Goal: Task Accomplishment & Management: Manage account settings

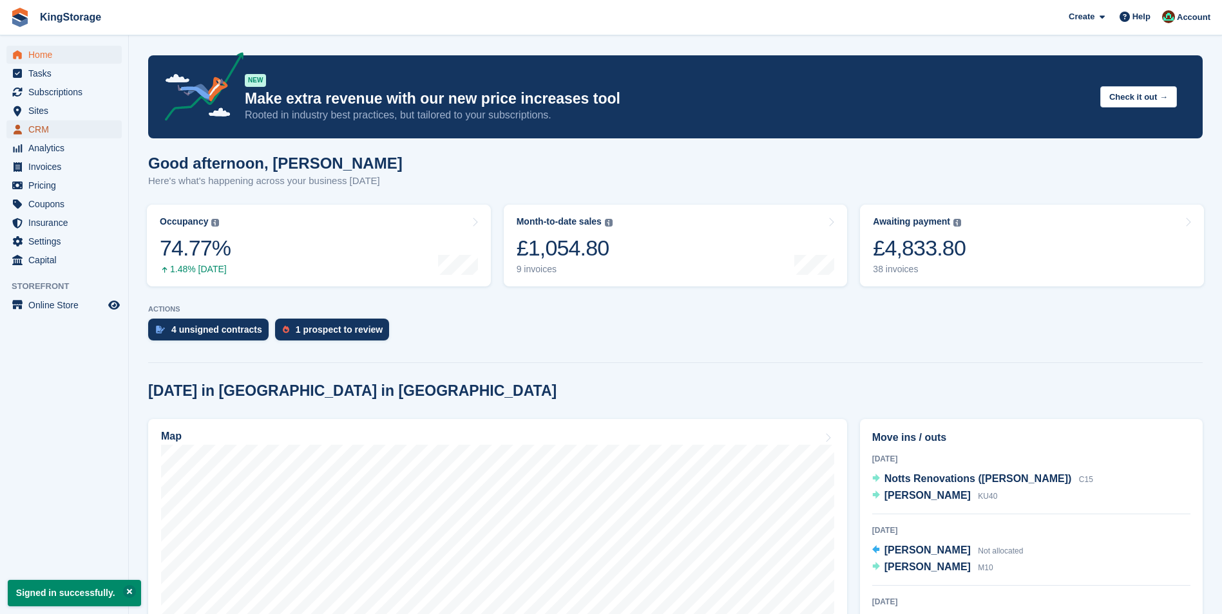
click at [39, 126] on span "CRM" at bounding box center [66, 129] width 77 height 18
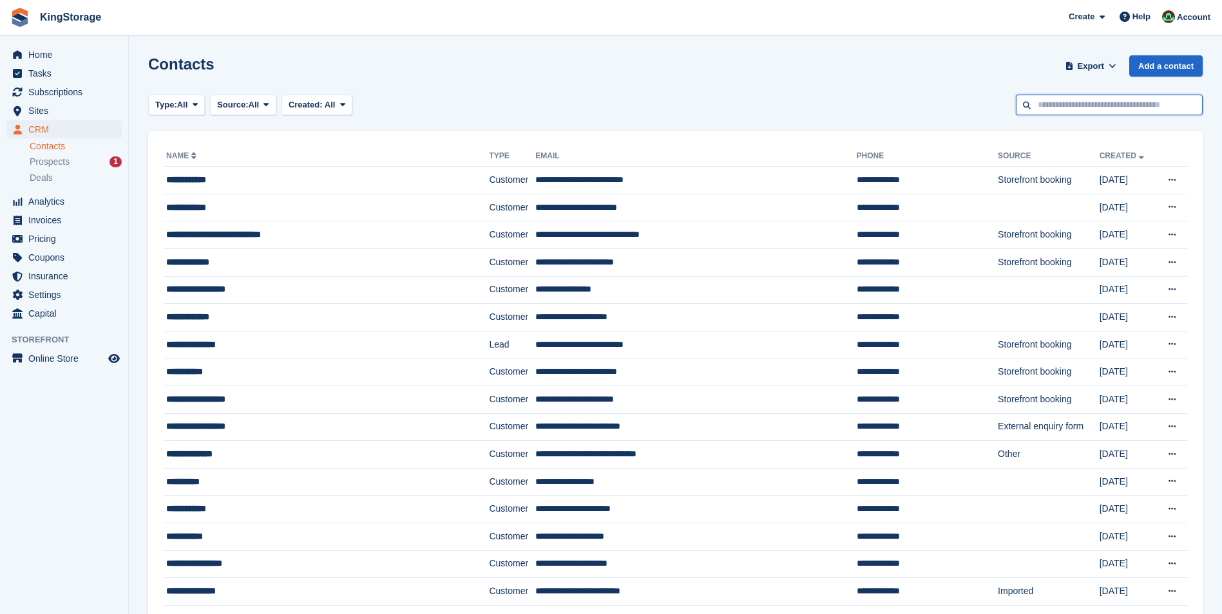
click at [1099, 106] on input "text" at bounding box center [1108, 105] width 187 height 21
type input "****"
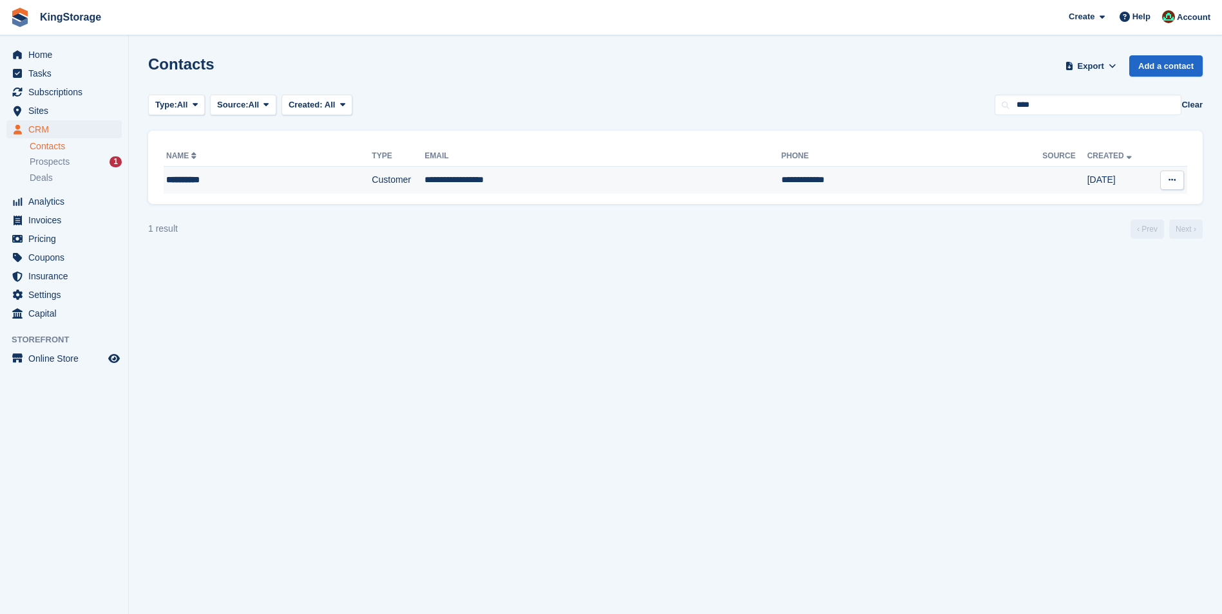
click at [423, 178] on td "Customer" at bounding box center [398, 180] width 53 height 27
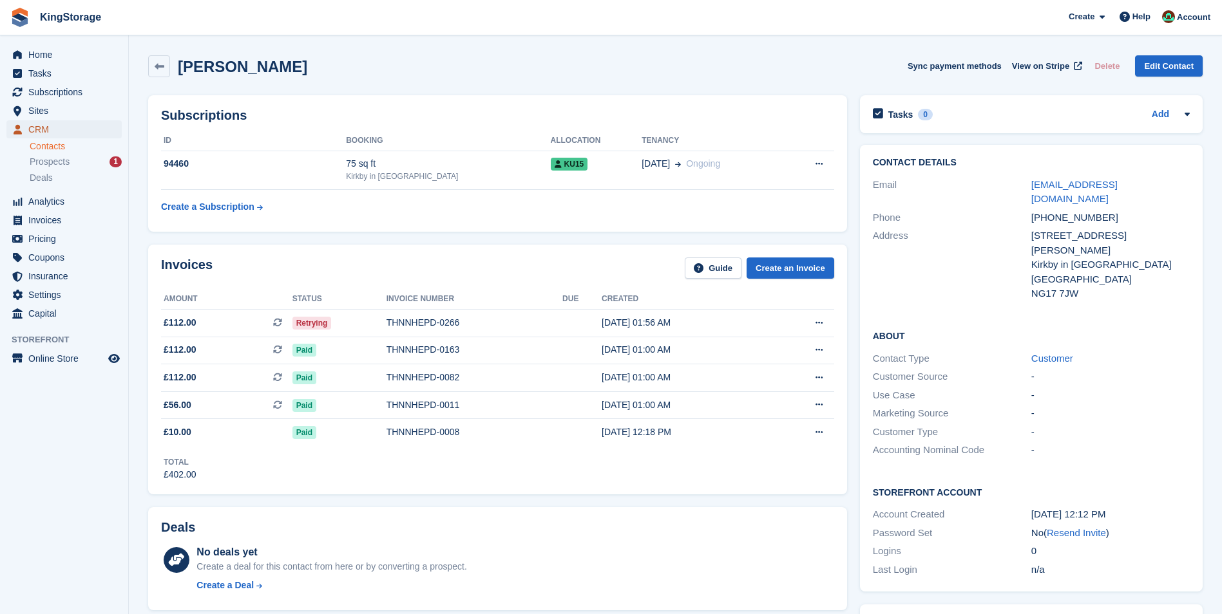
click at [40, 135] on span "CRM" at bounding box center [66, 129] width 77 height 18
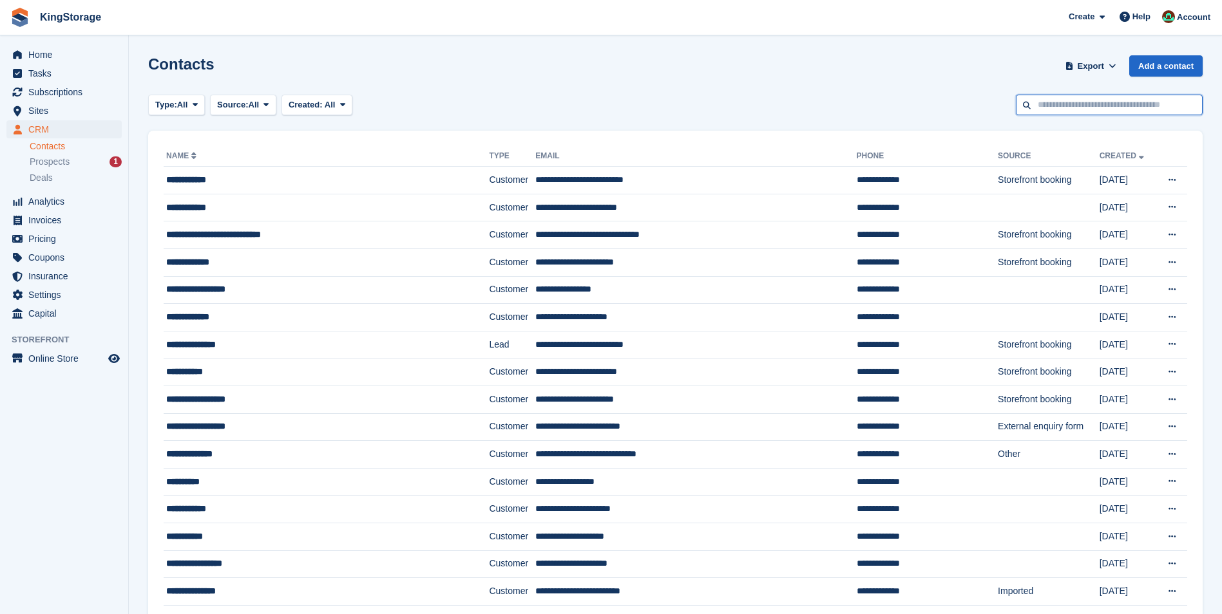
click at [1042, 106] on input "text" at bounding box center [1108, 105] width 187 height 21
type input "**********"
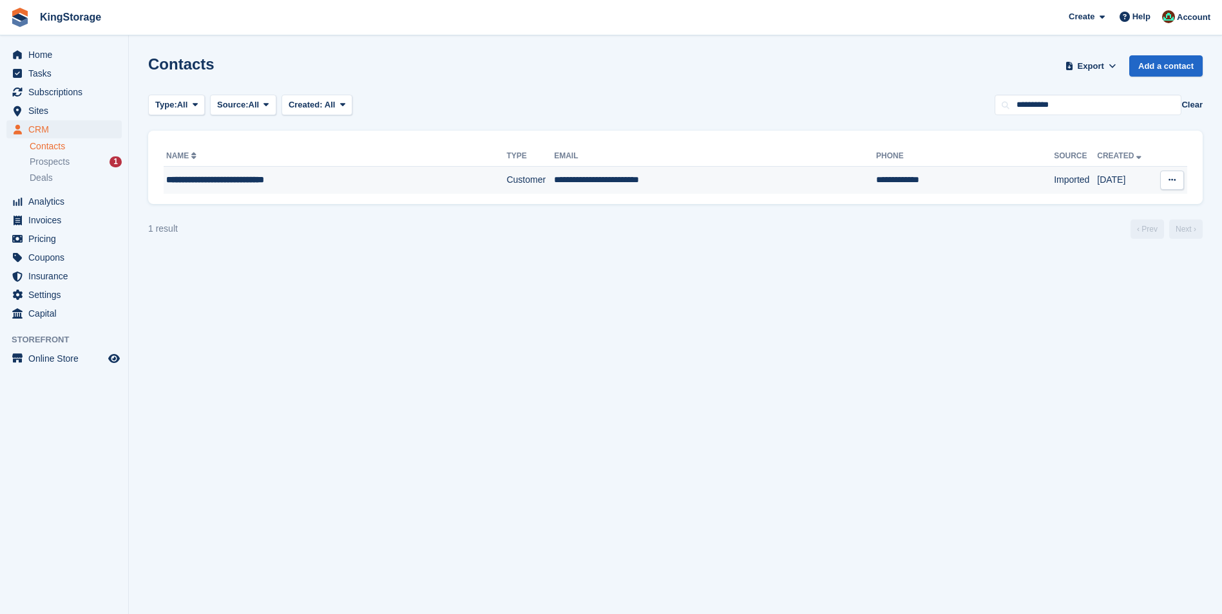
click at [581, 191] on td "**********" at bounding box center [715, 180] width 322 height 27
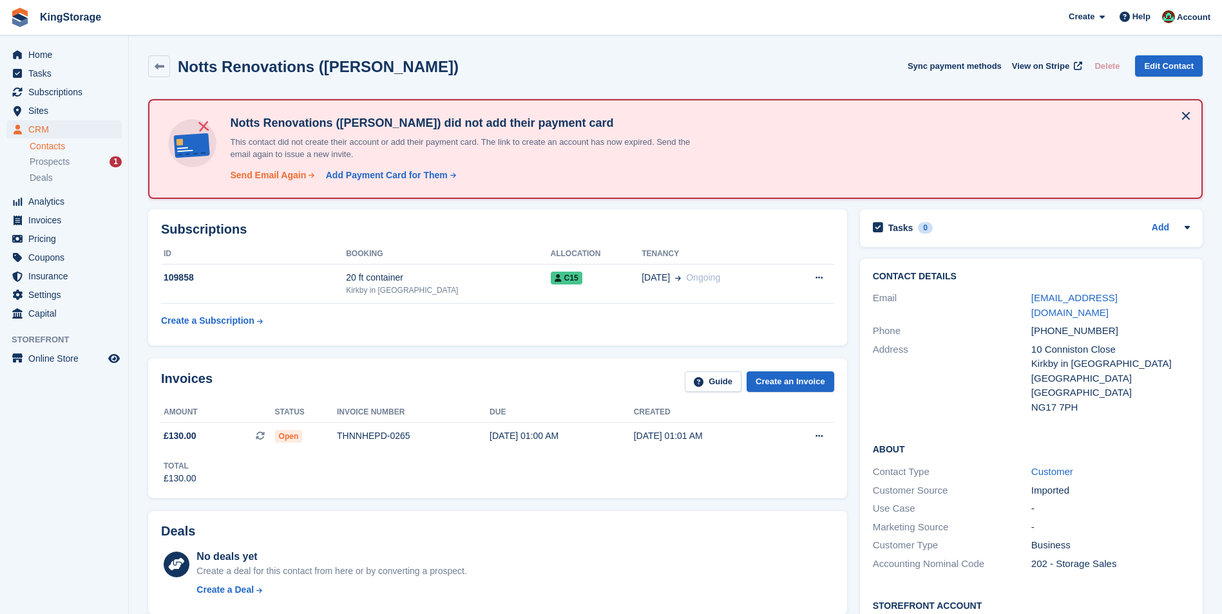
click at [274, 176] on div "Send Email Again" at bounding box center [268, 176] width 76 height 14
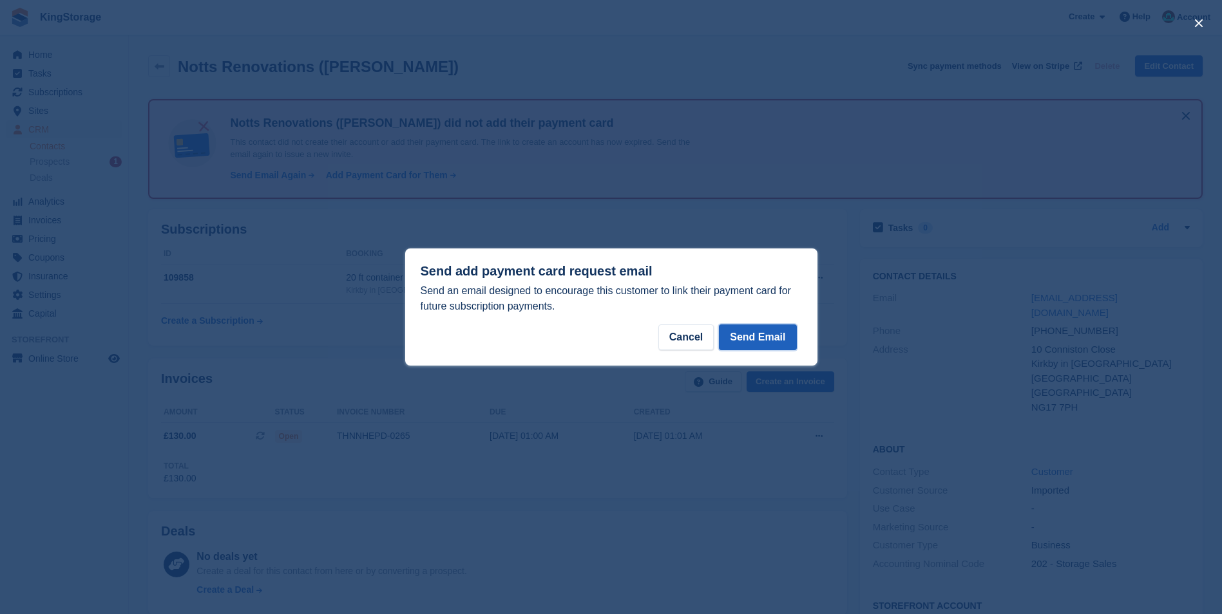
click at [748, 343] on button "Send Email" at bounding box center [757, 338] width 77 height 26
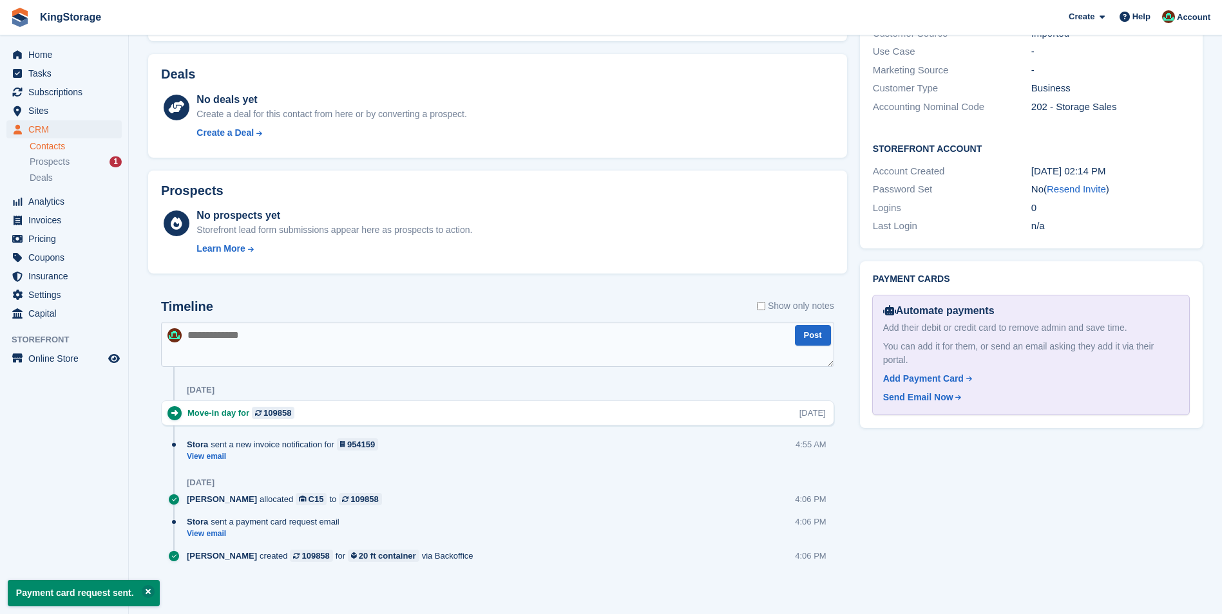
scroll to position [462, 0]
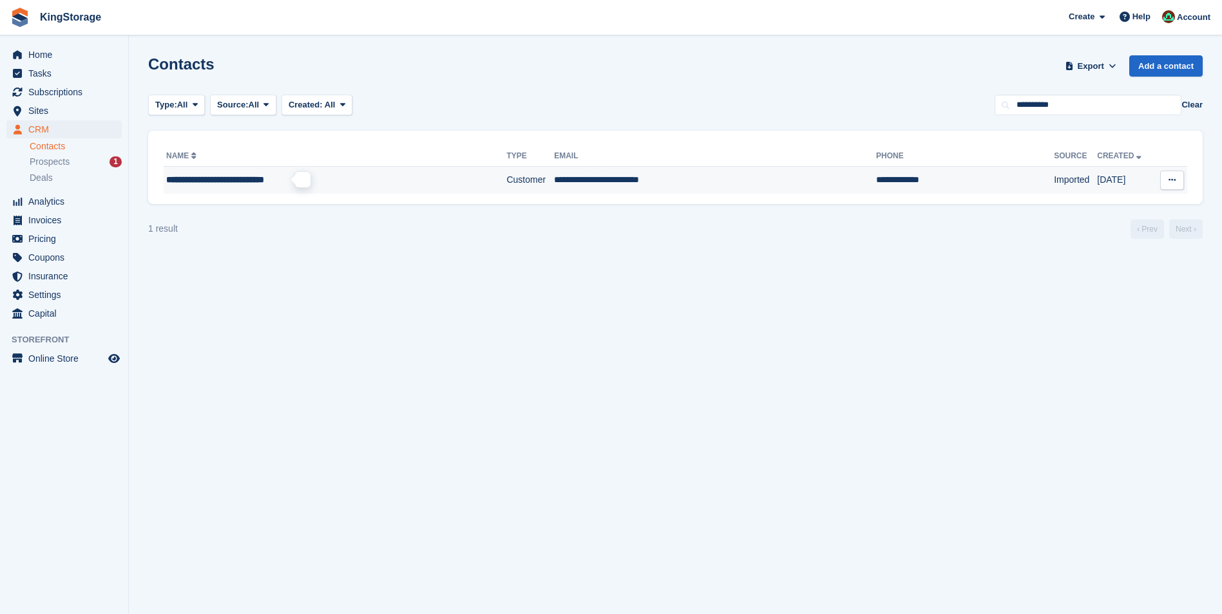
click at [200, 181] on span "**********" at bounding box center [215, 179] width 98 height 9
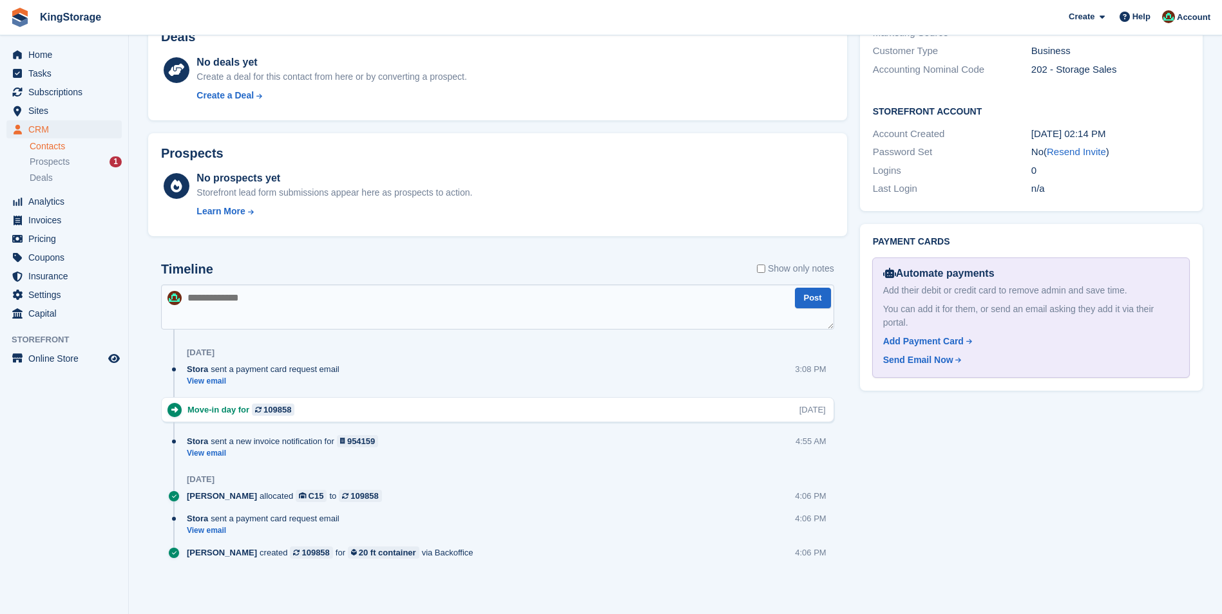
scroll to position [496, 0]
click at [214, 380] on link "View email" at bounding box center [266, 380] width 159 height 11
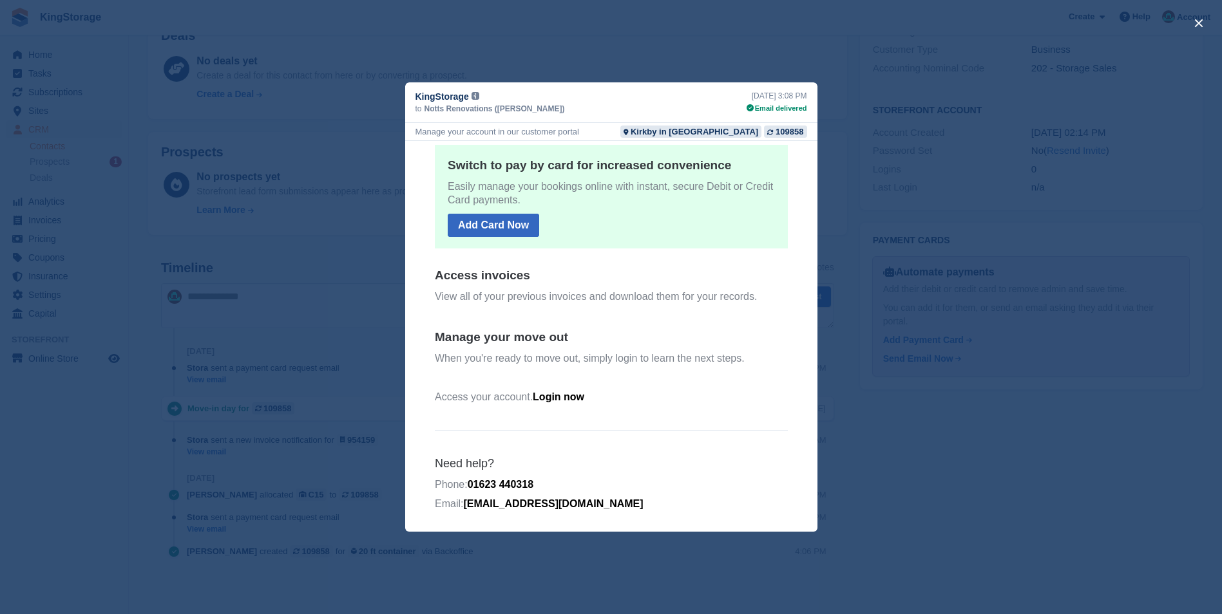
scroll to position [155, 0]
click at [1196, 23] on button "close" at bounding box center [1198, 23] width 21 height 21
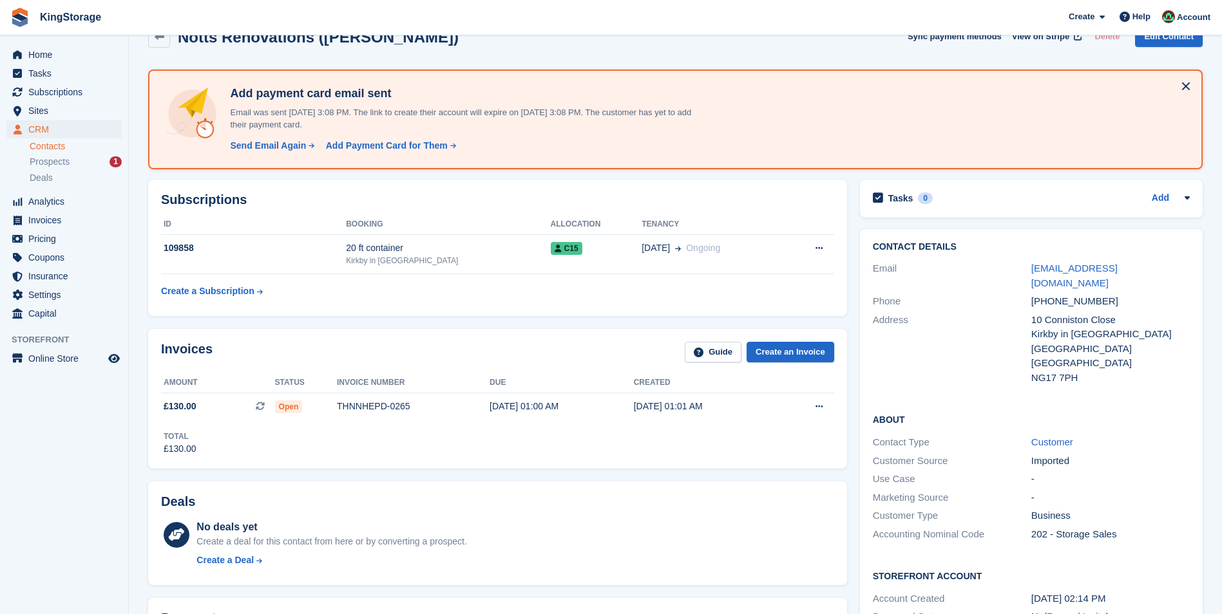
scroll to position [0, 0]
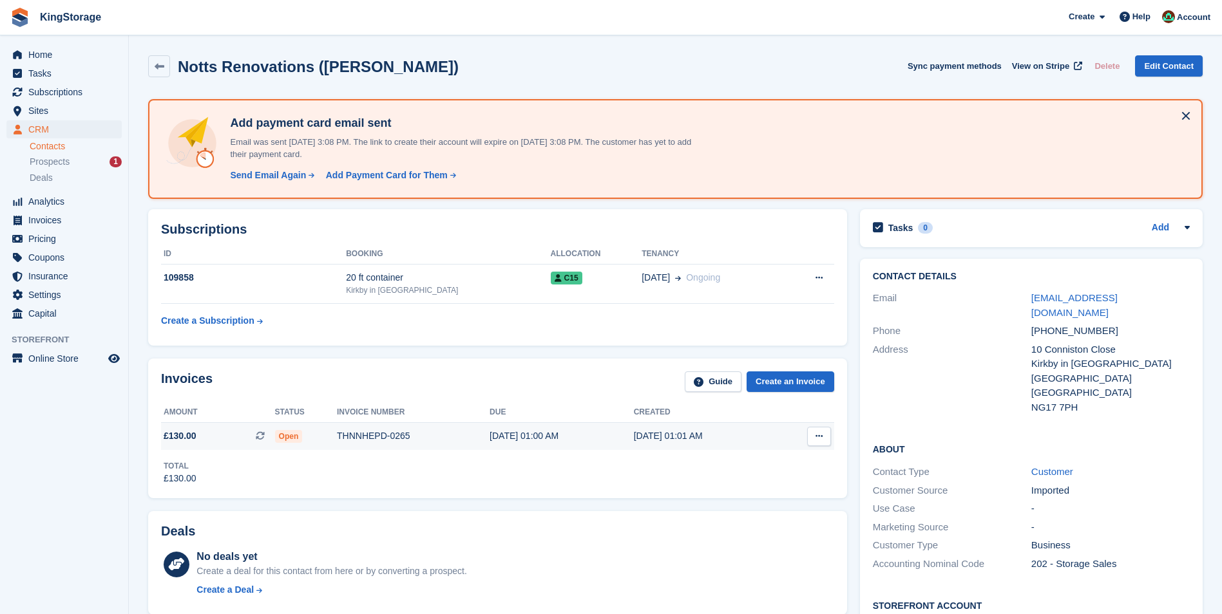
click at [377, 435] on div "THNNHEPD-0265" at bounding box center [413, 436] width 153 height 14
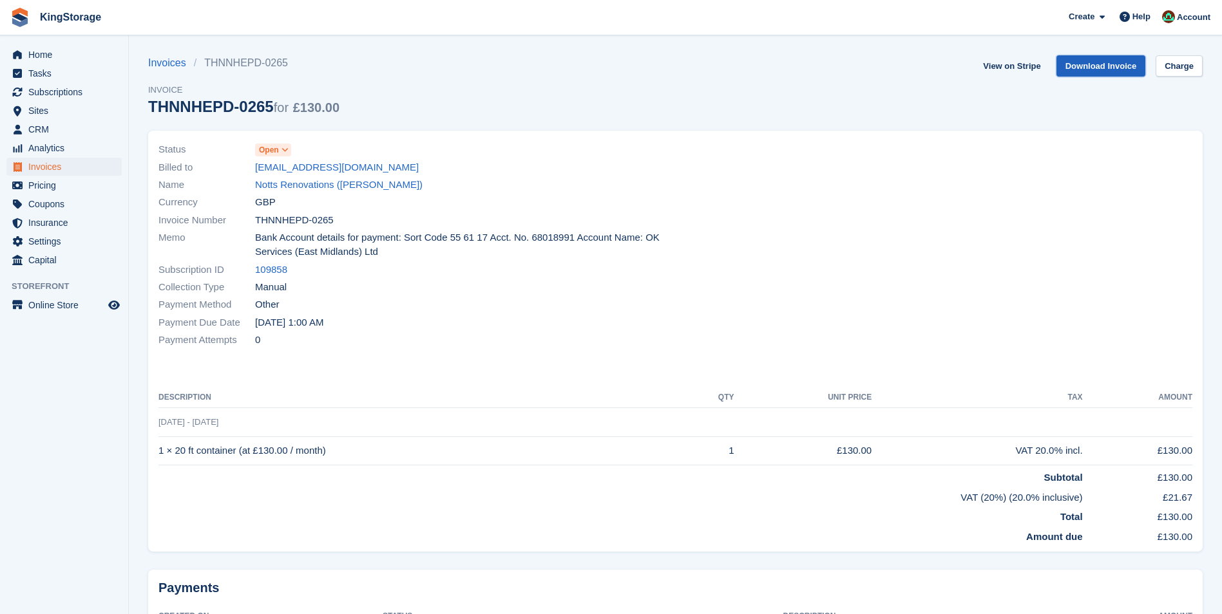
click at [1117, 64] on link "Download Invoice" at bounding box center [1101, 65] width 90 height 21
click at [41, 125] on span "CRM" at bounding box center [66, 129] width 77 height 18
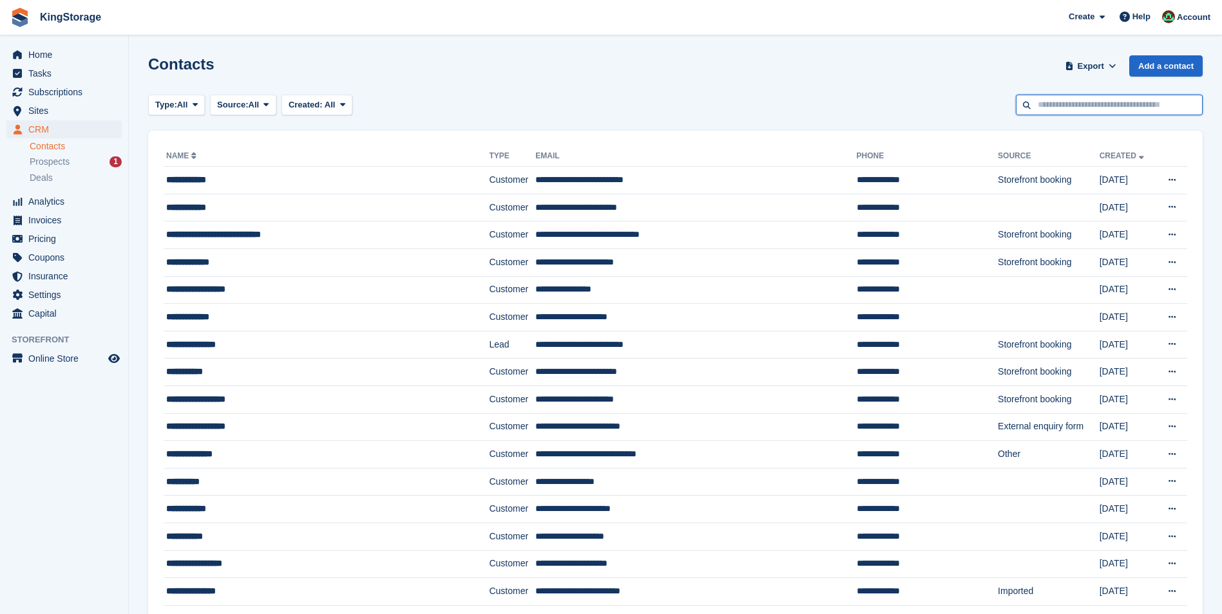
click at [1053, 101] on input "text" at bounding box center [1108, 105] width 187 height 21
type input "******"
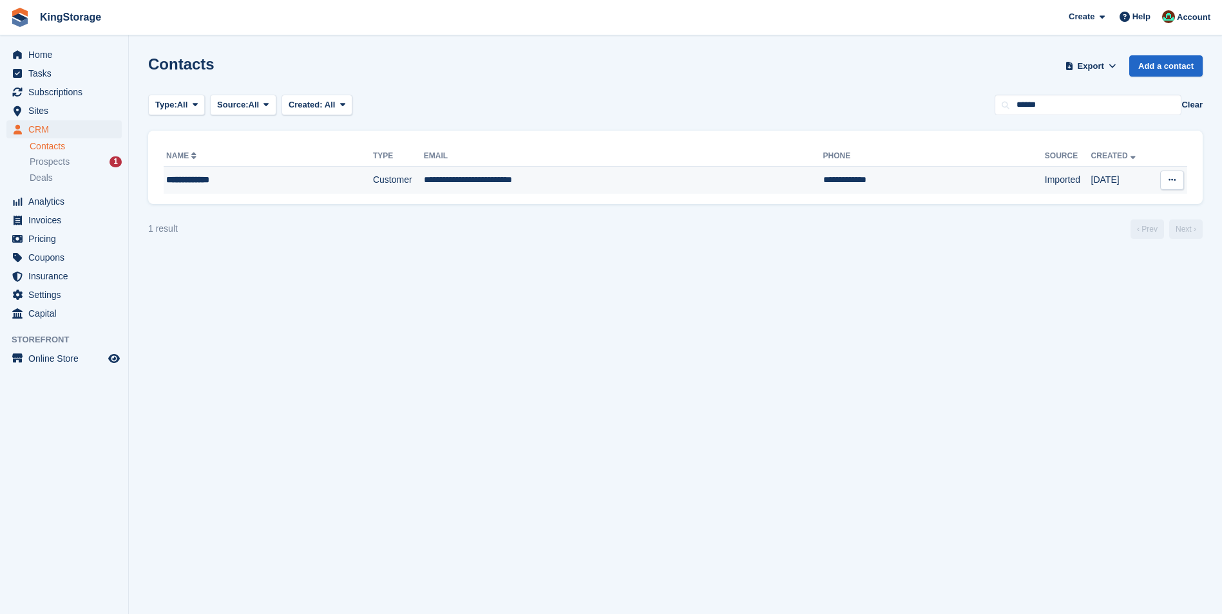
click at [526, 184] on td "**********" at bounding box center [623, 180] width 399 height 27
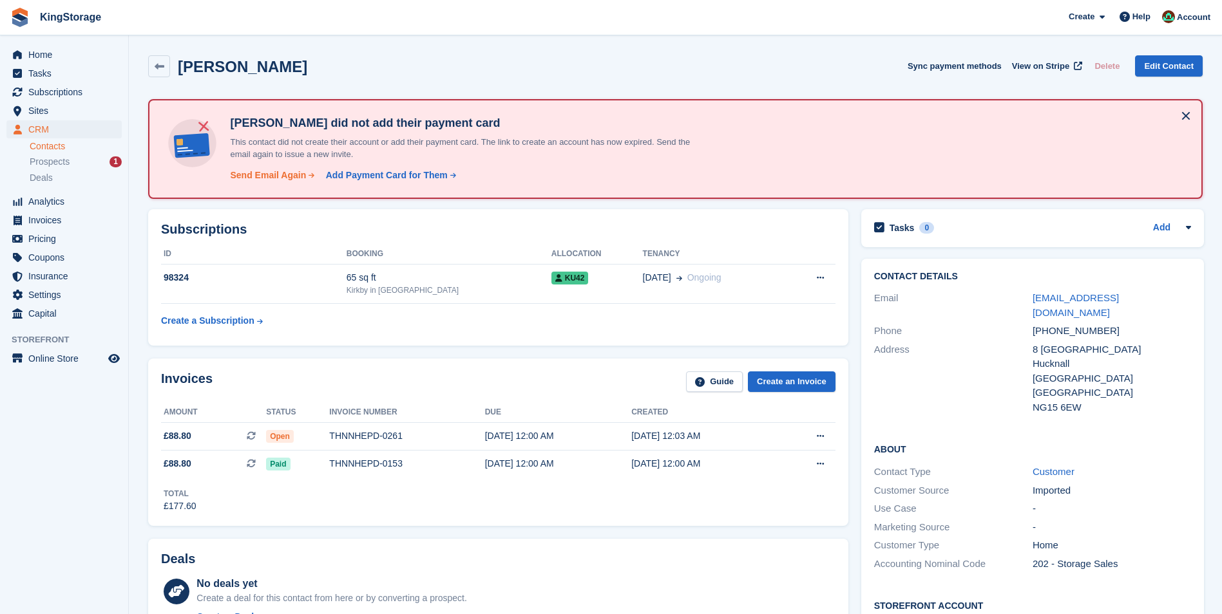
click at [275, 177] on div "Send Email Again" at bounding box center [268, 176] width 76 height 14
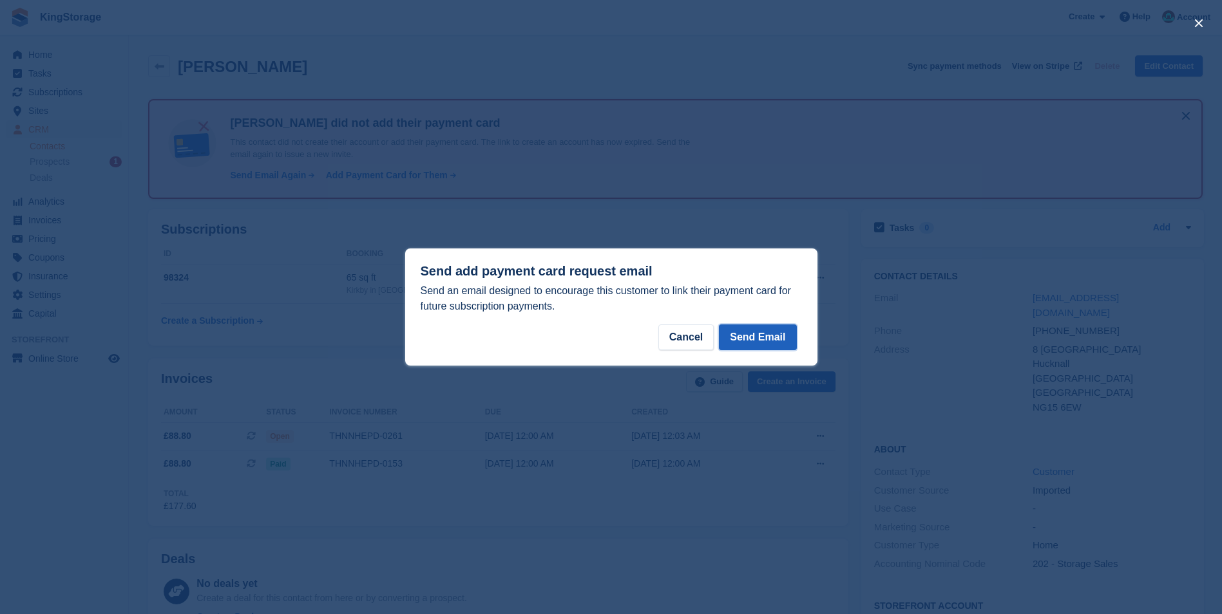
click at [755, 338] on button "Send Email" at bounding box center [757, 338] width 77 height 26
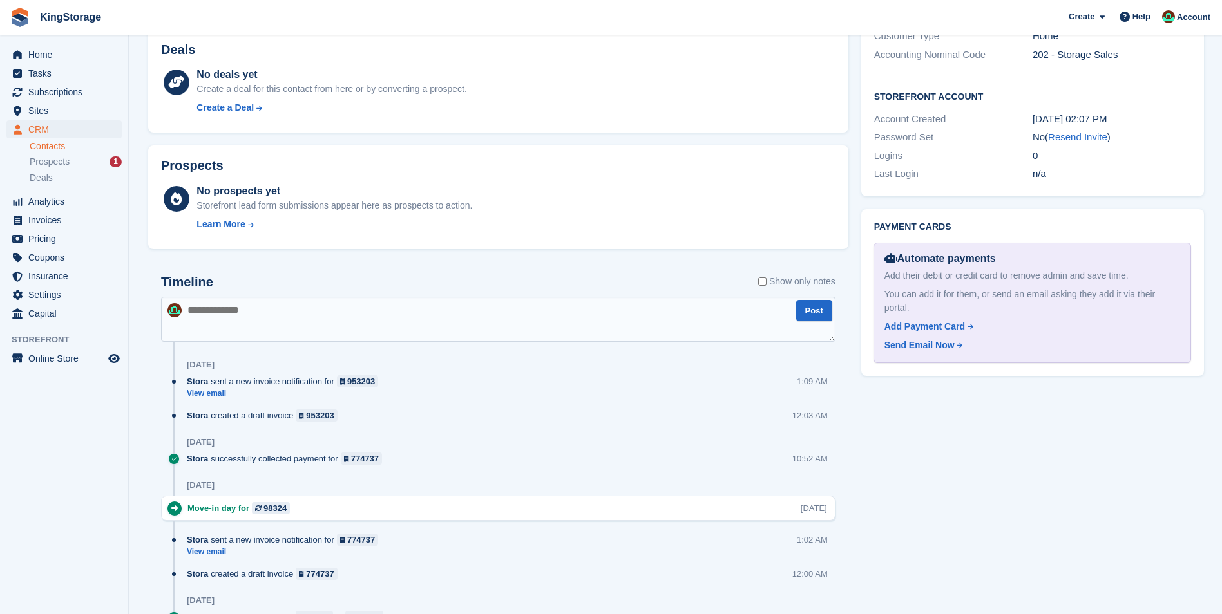
scroll to position [644, 0]
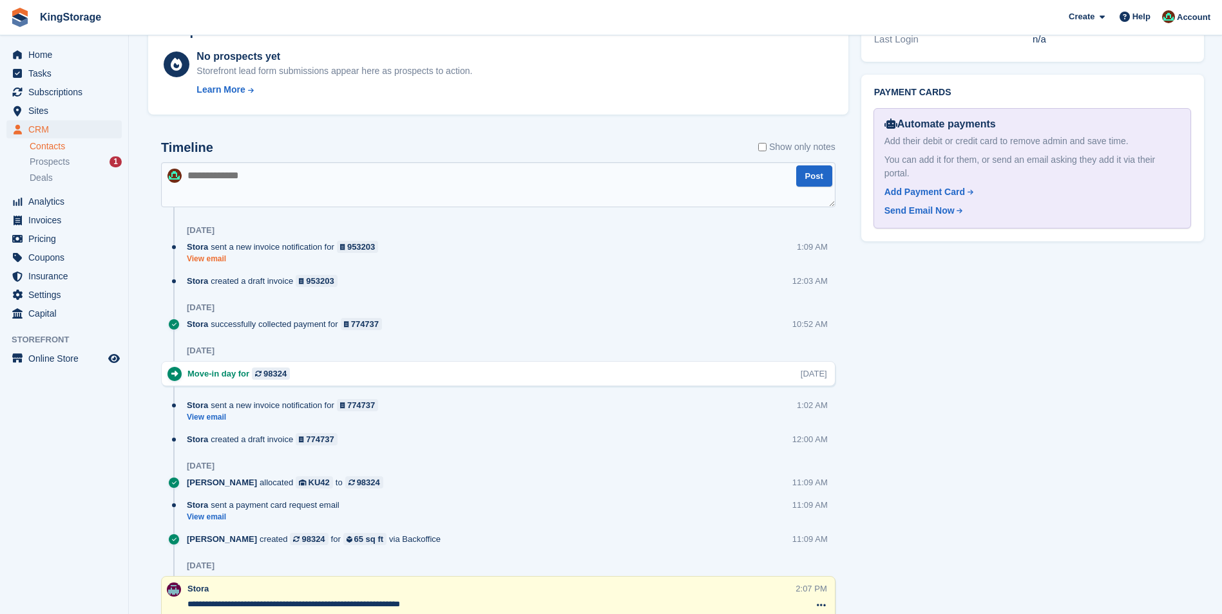
click at [211, 264] on link "View email" at bounding box center [286, 259] width 198 height 11
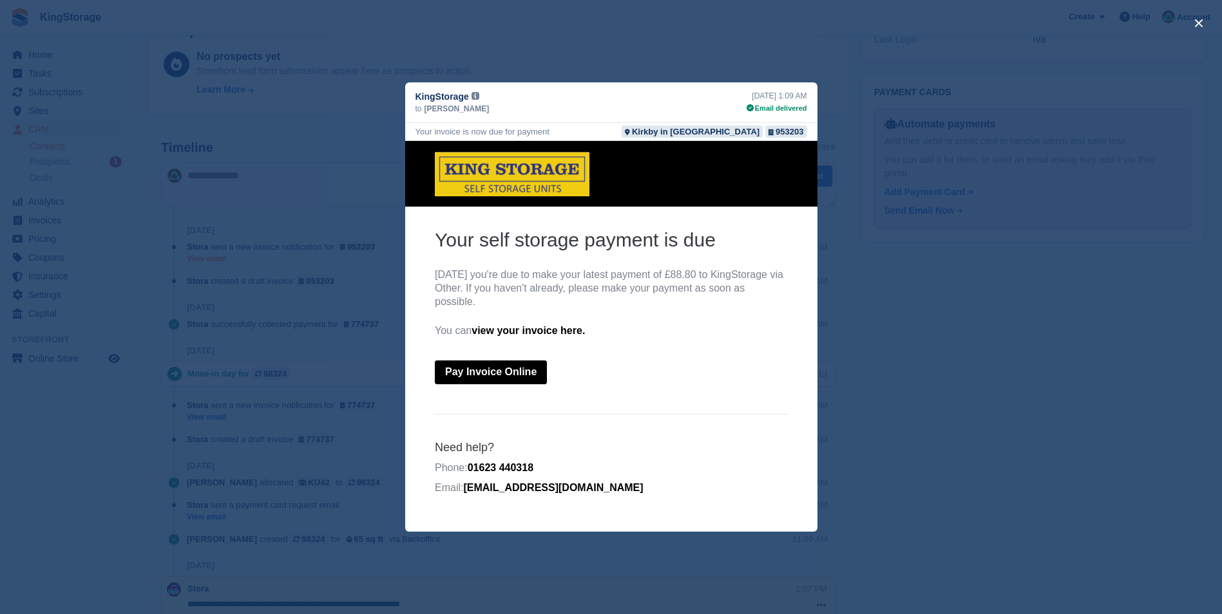
scroll to position [0, 0]
click at [1203, 22] on button "close" at bounding box center [1198, 23] width 21 height 21
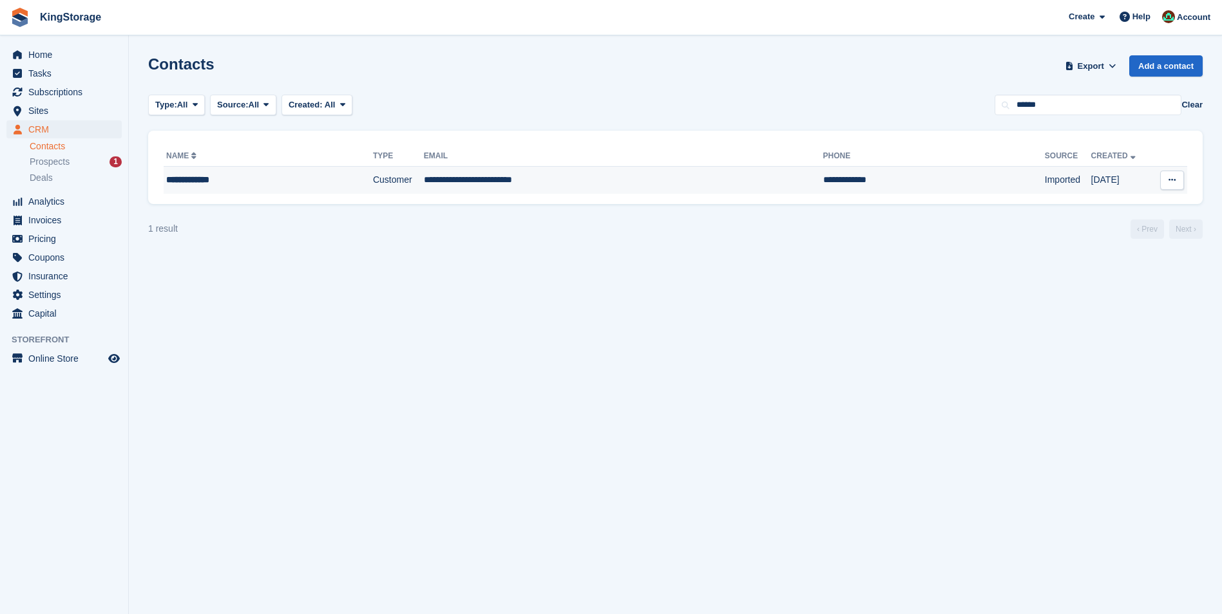
click at [220, 180] on div "**********" at bounding box center [245, 180] width 158 height 14
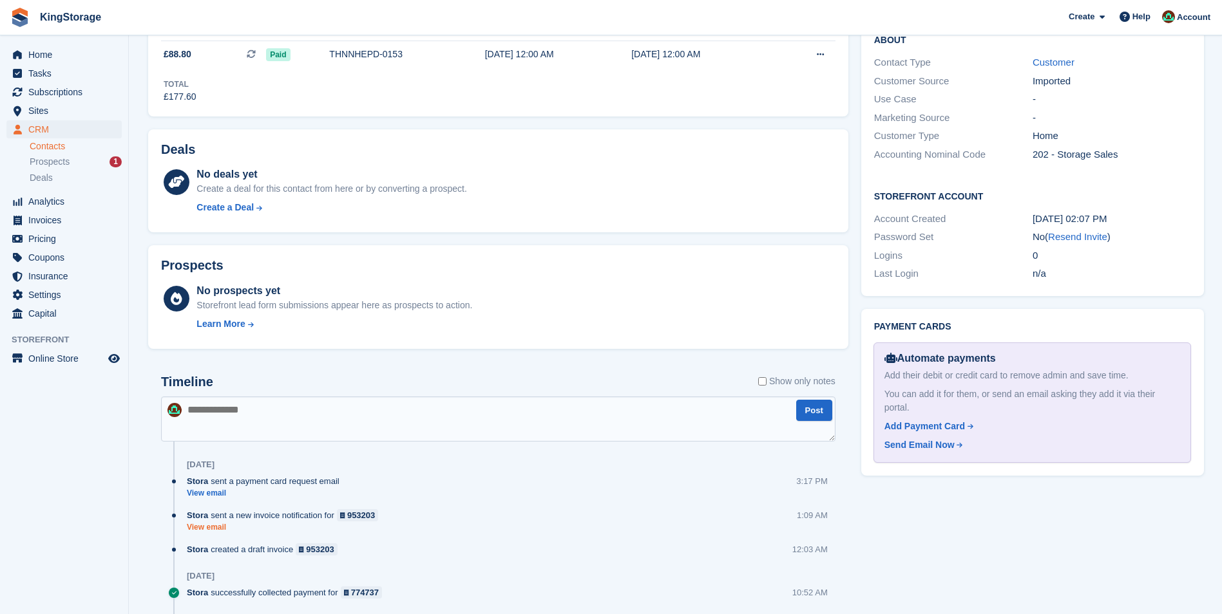
scroll to position [451, 0]
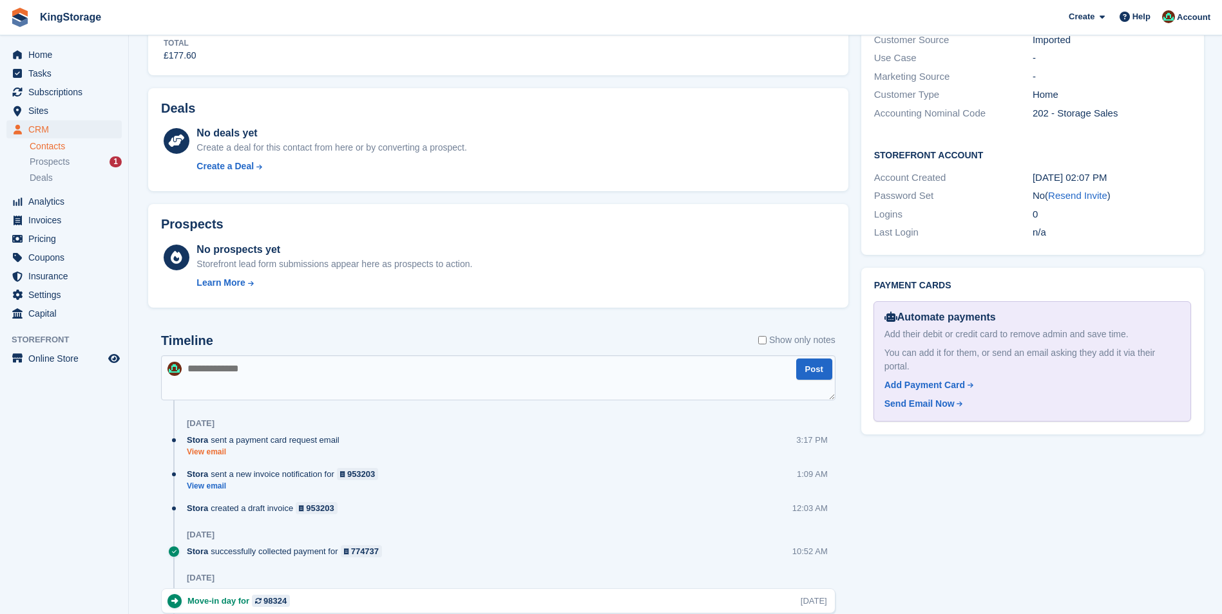
click at [207, 455] on link "View email" at bounding box center [266, 452] width 159 height 11
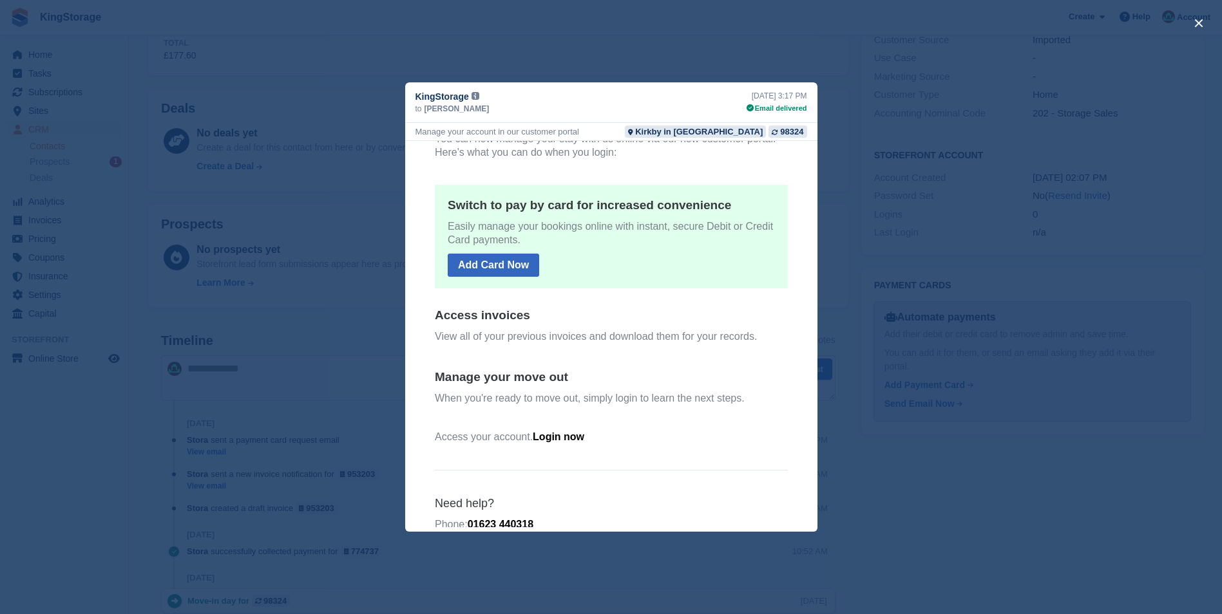
scroll to position [155, 0]
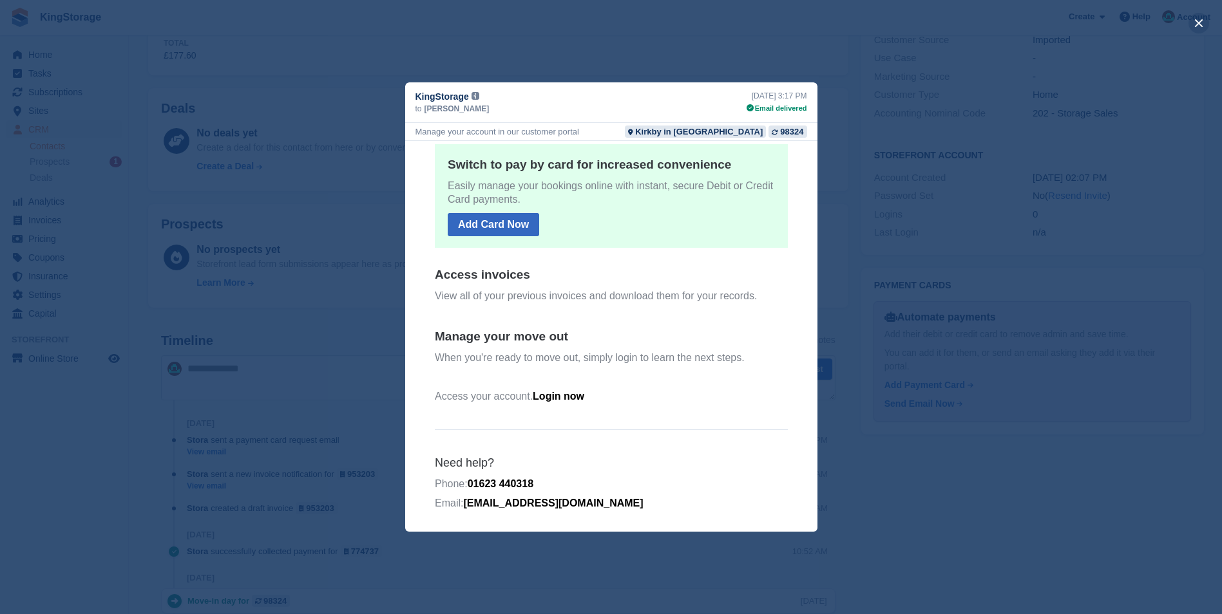
click at [1196, 22] on button "close" at bounding box center [1198, 23] width 21 height 21
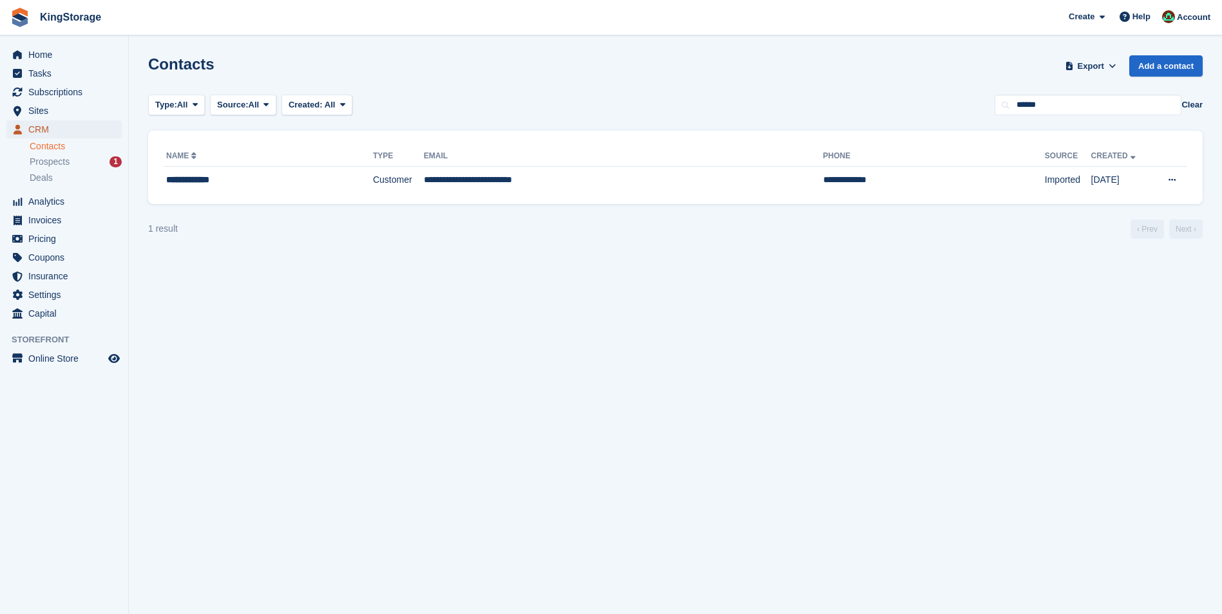
click at [33, 133] on span "CRM" at bounding box center [66, 129] width 77 height 18
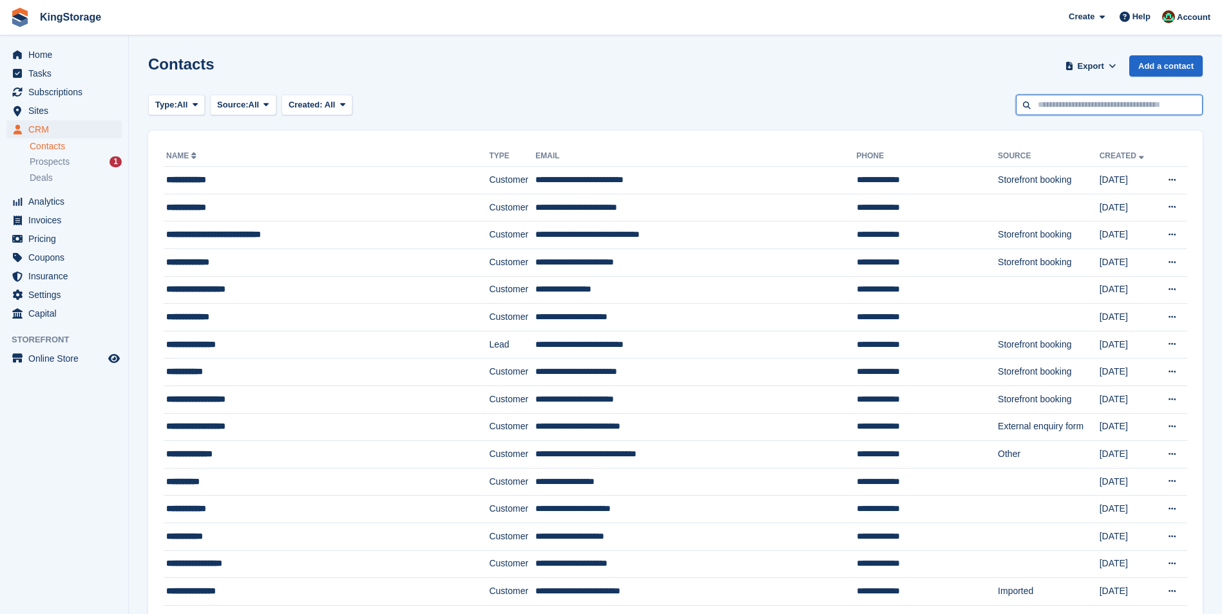
click at [1070, 108] on input "text" at bounding box center [1108, 105] width 187 height 21
type input "*****"
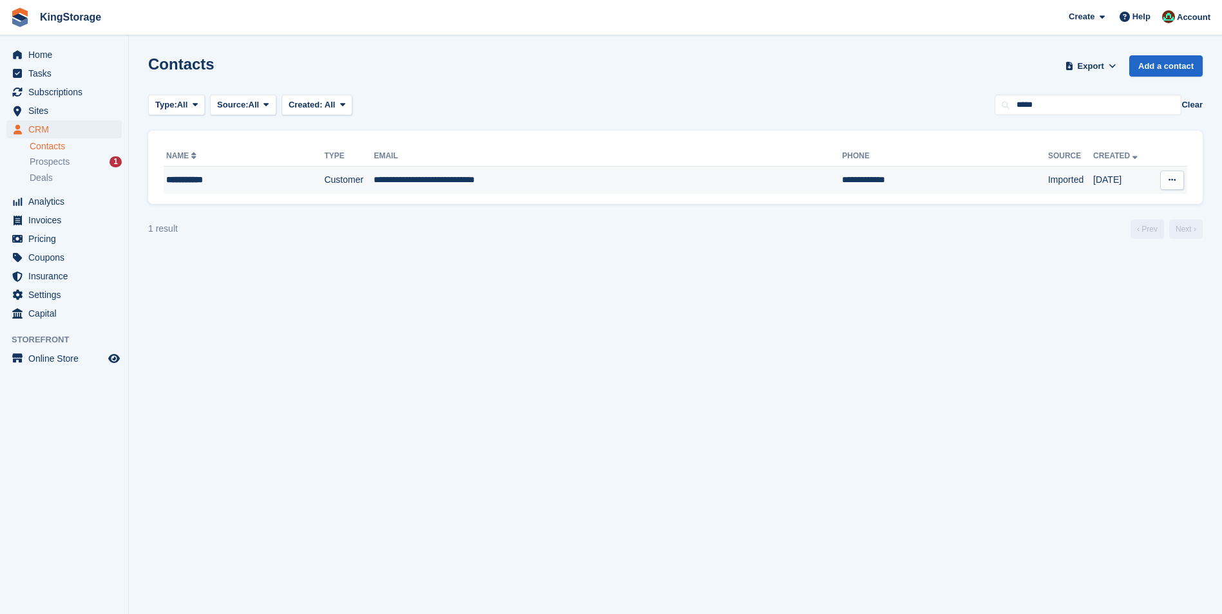
click at [475, 180] on td "**********" at bounding box center [607, 180] width 468 height 27
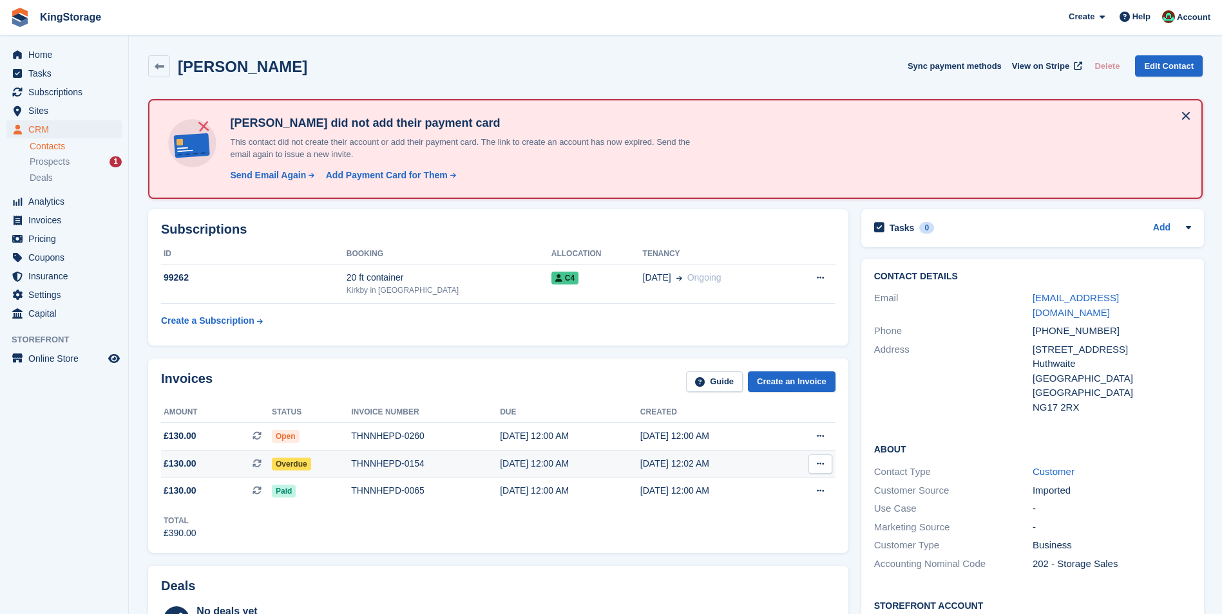
click at [414, 469] on div "THNNHEPD-0154" at bounding box center [425, 464] width 149 height 14
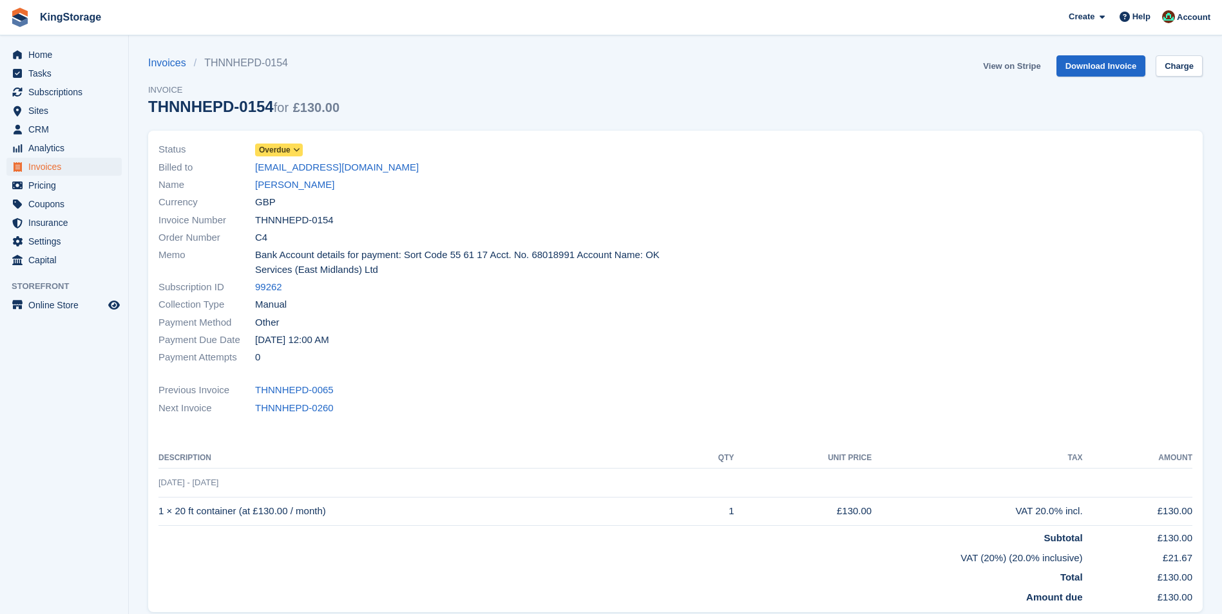
click at [1027, 70] on link "View on Stripe" at bounding box center [1011, 65] width 68 height 21
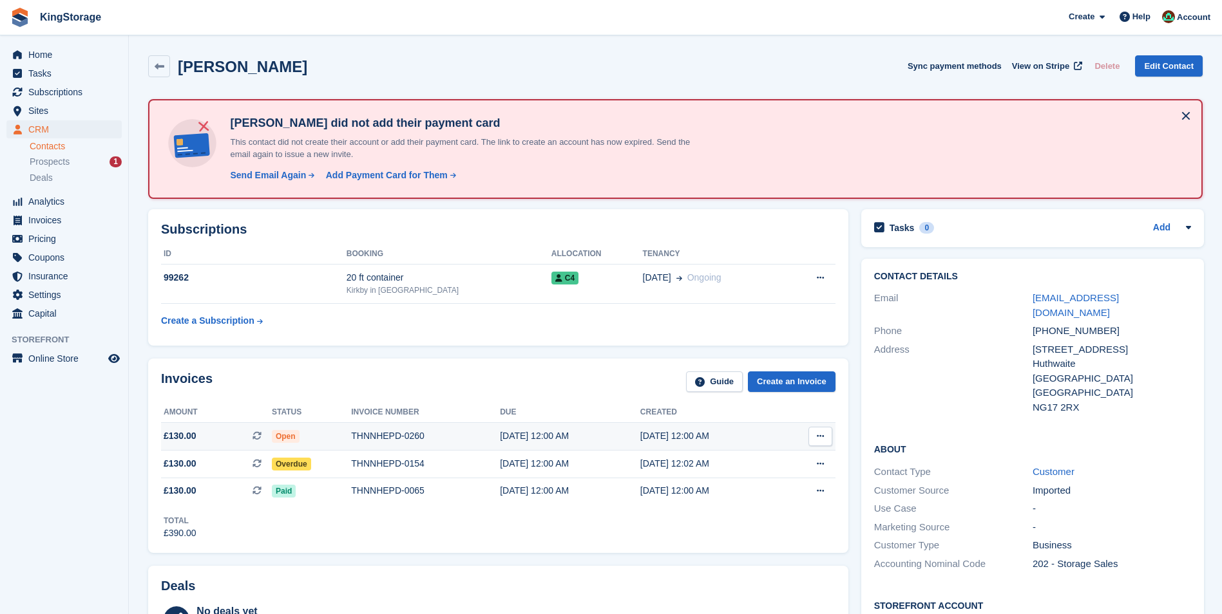
click at [401, 441] on div "THNNHEPD-0260" at bounding box center [425, 436] width 149 height 14
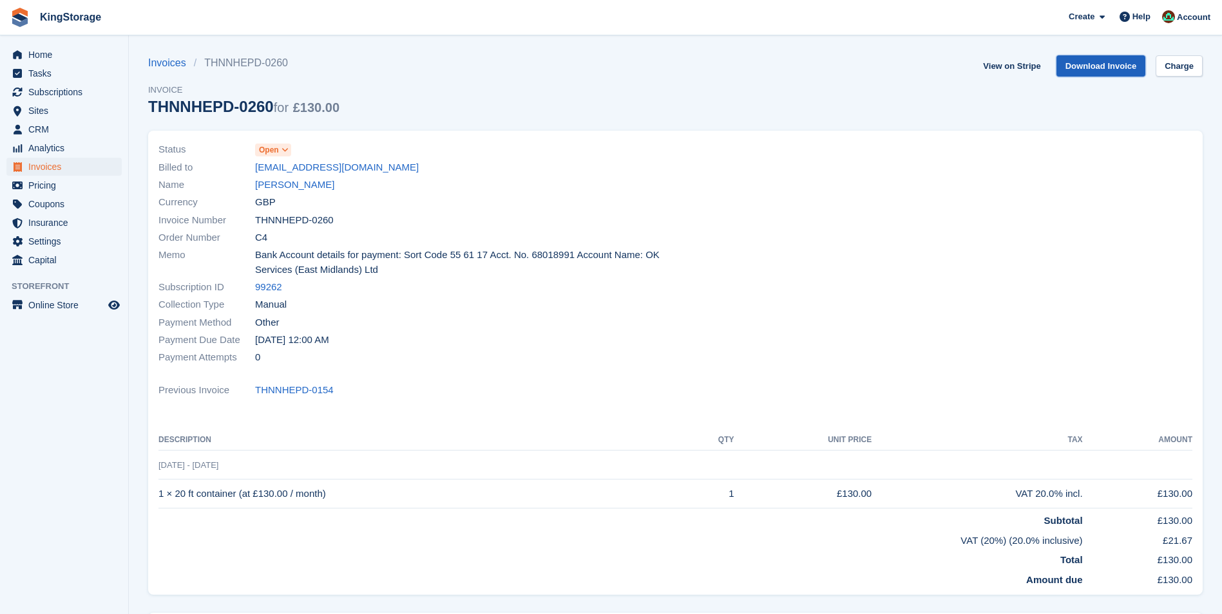
click at [1079, 66] on link "Download Invoice" at bounding box center [1101, 65] width 90 height 21
click at [288, 184] on link "Irene Hayes" at bounding box center [294, 185] width 79 height 15
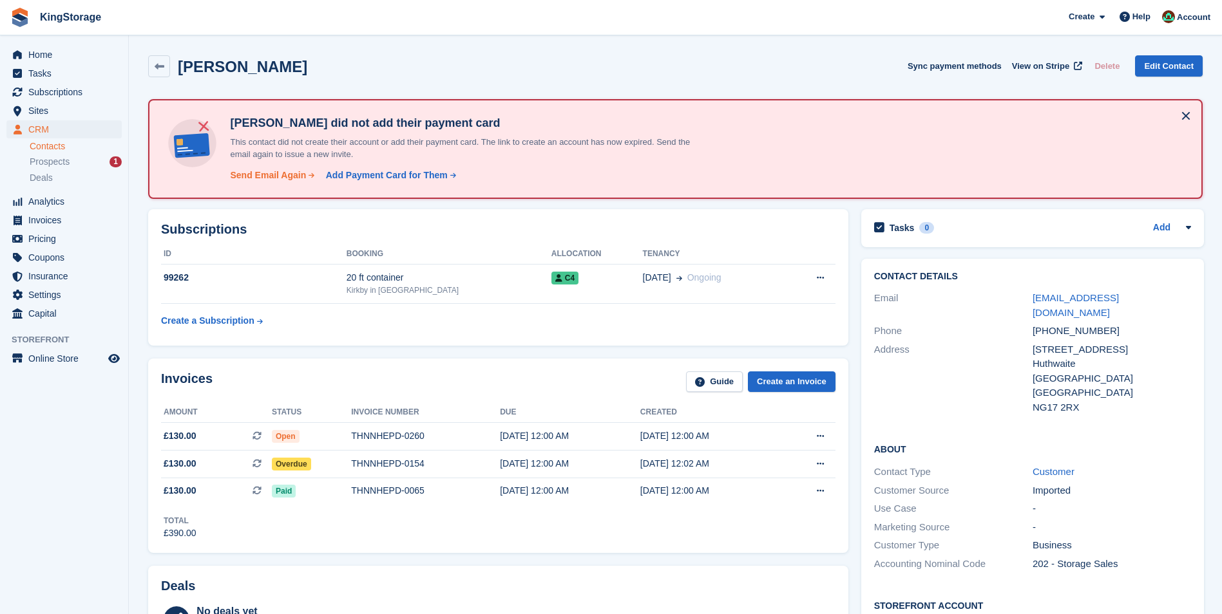
click at [280, 175] on div "Send Email Again" at bounding box center [268, 176] width 76 height 14
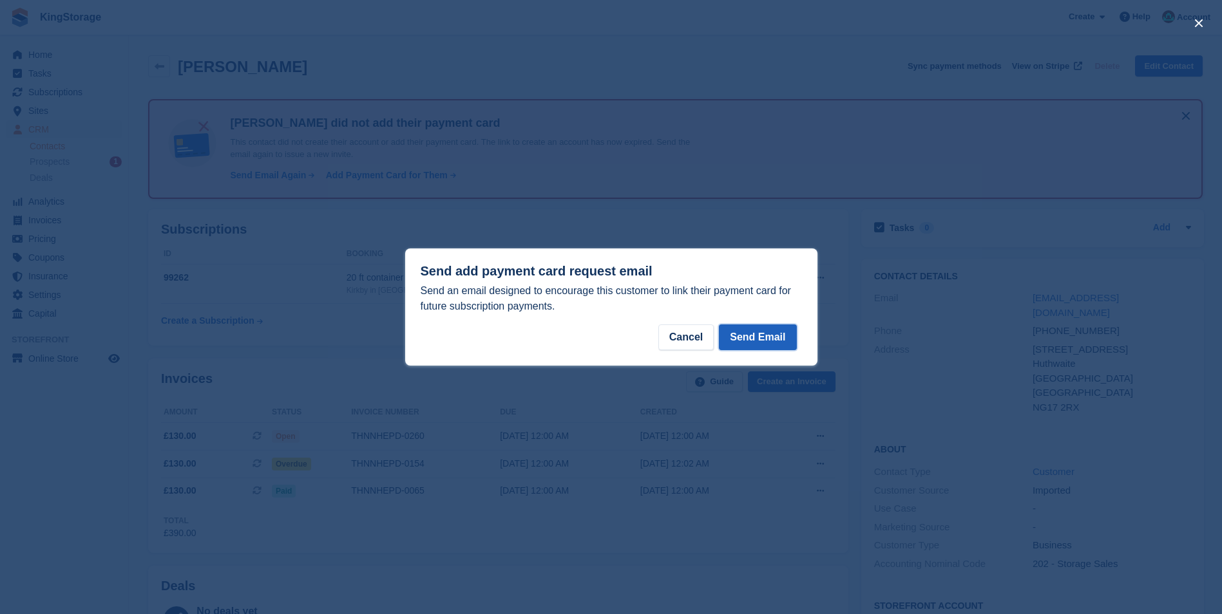
click at [766, 339] on button "Send Email" at bounding box center [757, 338] width 77 height 26
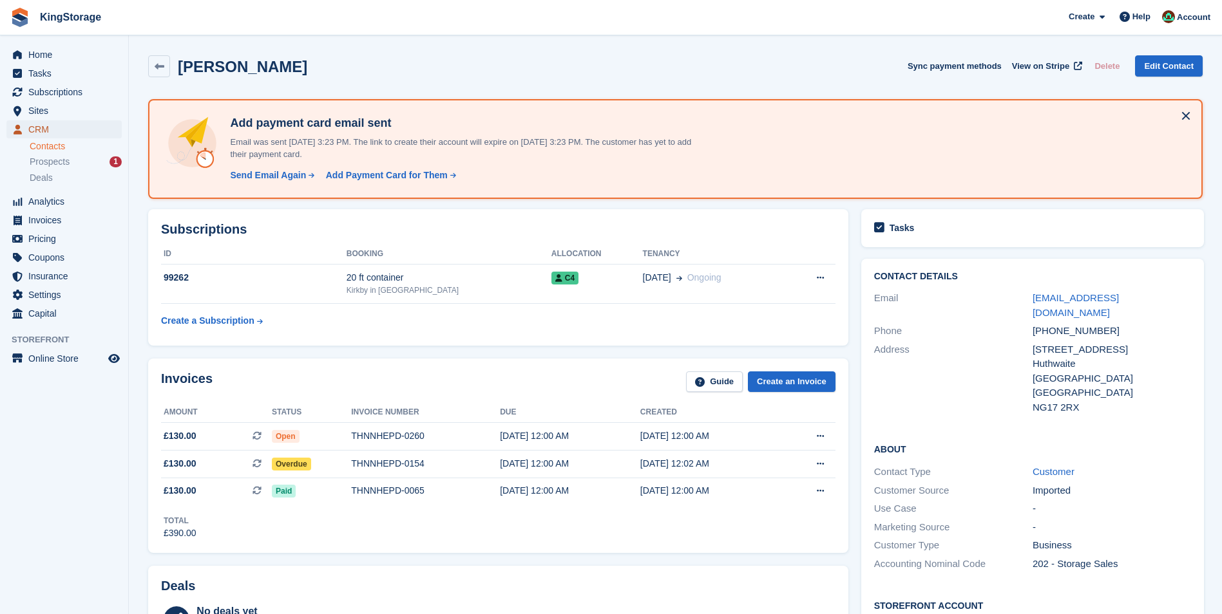
click at [52, 124] on span "CRM" at bounding box center [66, 129] width 77 height 18
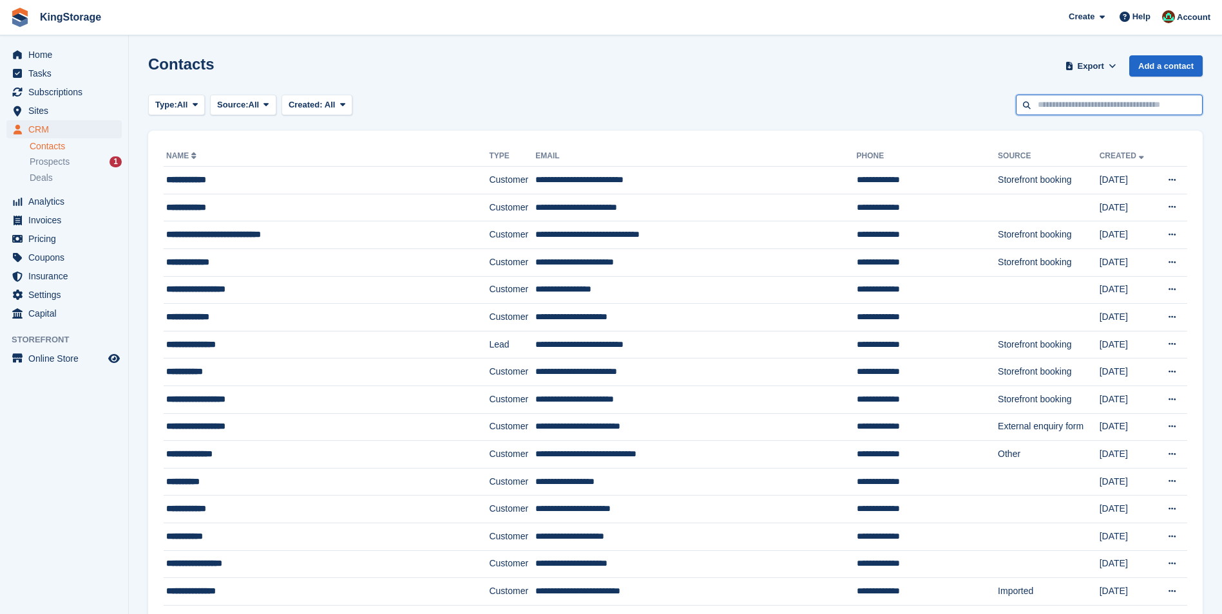
click at [1057, 108] on input "text" at bounding box center [1108, 105] width 187 height 21
type input "*******"
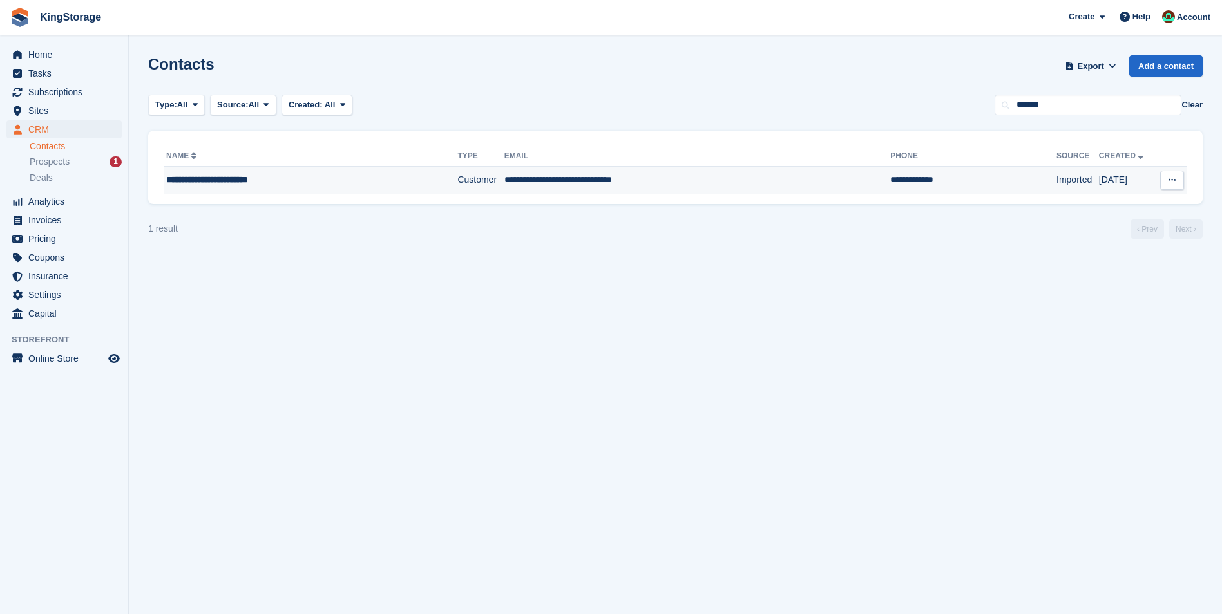
click at [526, 178] on td "**********" at bounding box center [697, 180] width 386 height 27
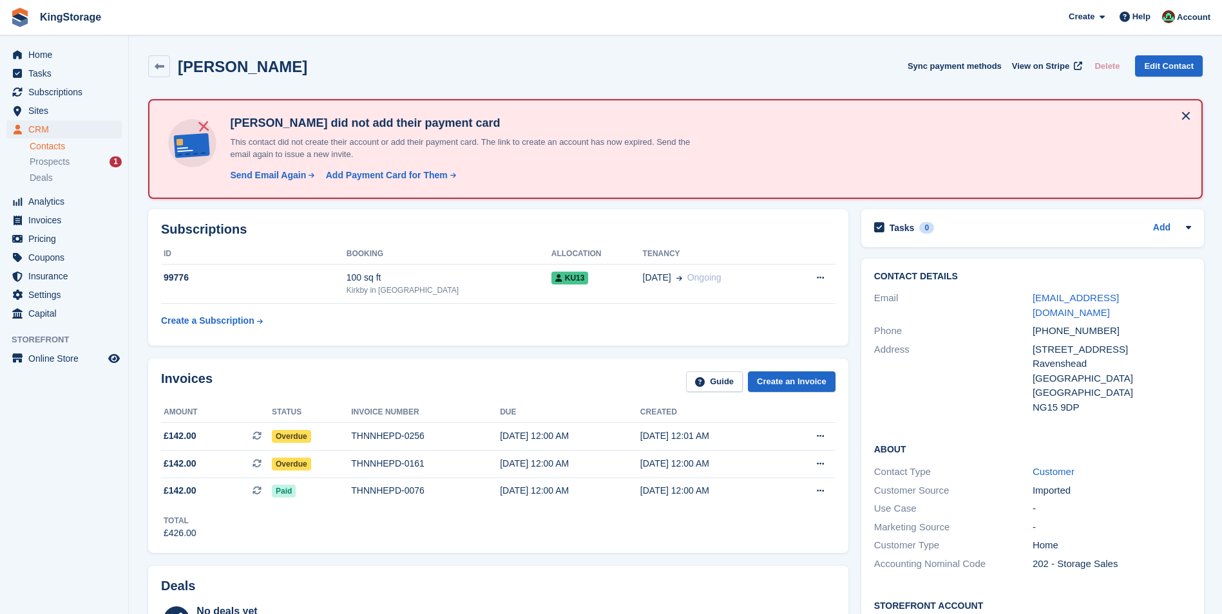
drag, startPoint x: 376, startPoint y: 64, endPoint x: 175, endPoint y: 66, distance: 201.6
click at [175, 66] on div "[PERSON_NAME] Sync payment methods View on Stripe Delete Edit Contact" at bounding box center [675, 66] width 1054 height 22
copy h2 "[PERSON_NAME]"
click at [390, 470] on div "THNNHEPD-0161" at bounding box center [425, 464] width 149 height 14
click at [378, 464] on div "THNNHEPD-0161" at bounding box center [425, 464] width 149 height 14
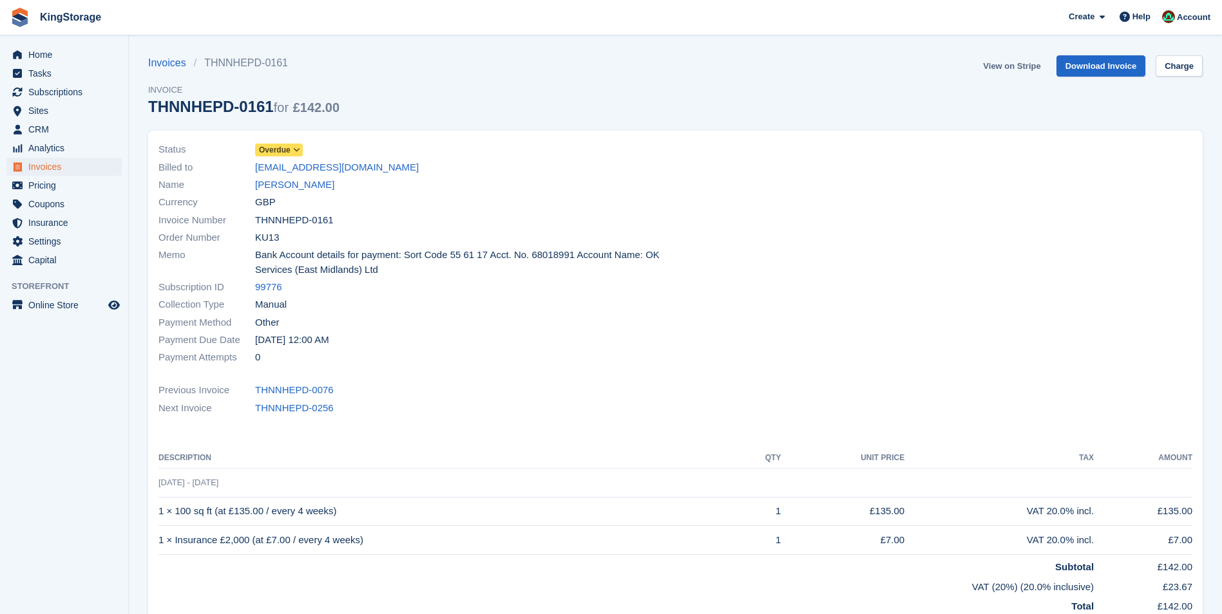
click at [1020, 70] on link "View on Stripe" at bounding box center [1011, 65] width 68 height 21
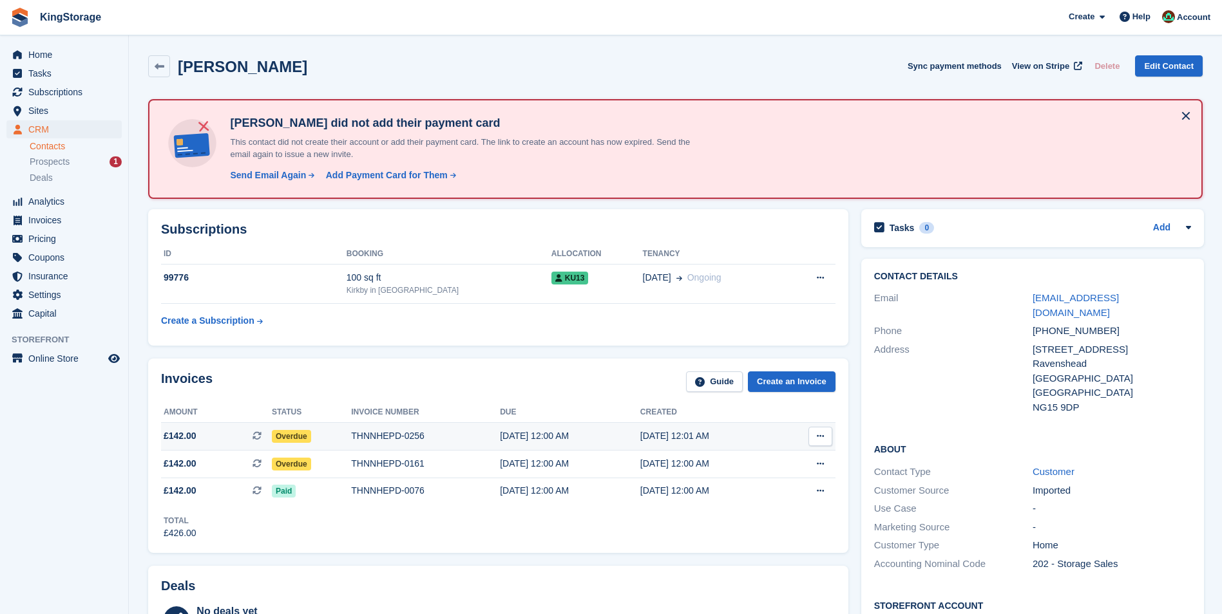
click at [404, 439] on div "THNNHEPD-0256" at bounding box center [425, 436] width 149 height 14
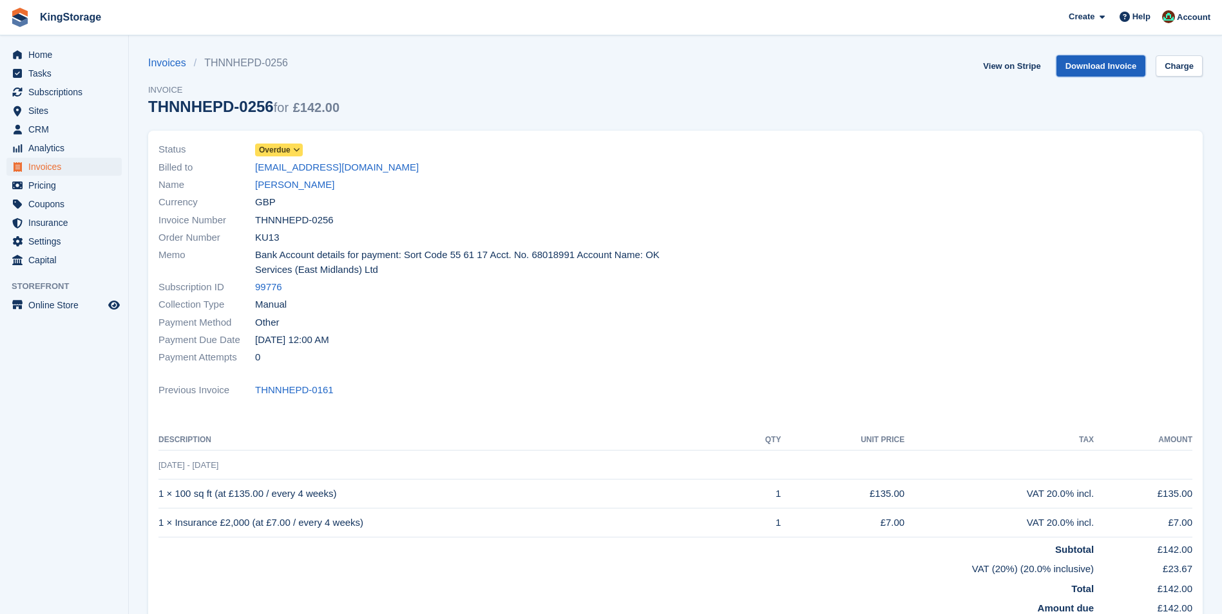
click at [1075, 69] on link "Download Invoice" at bounding box center [1101, 65] width 90 height 21
click at [334, 182] on link "Gbolahan Oladunni Daniels" at bounding box center [294, 185] width 79 height 15
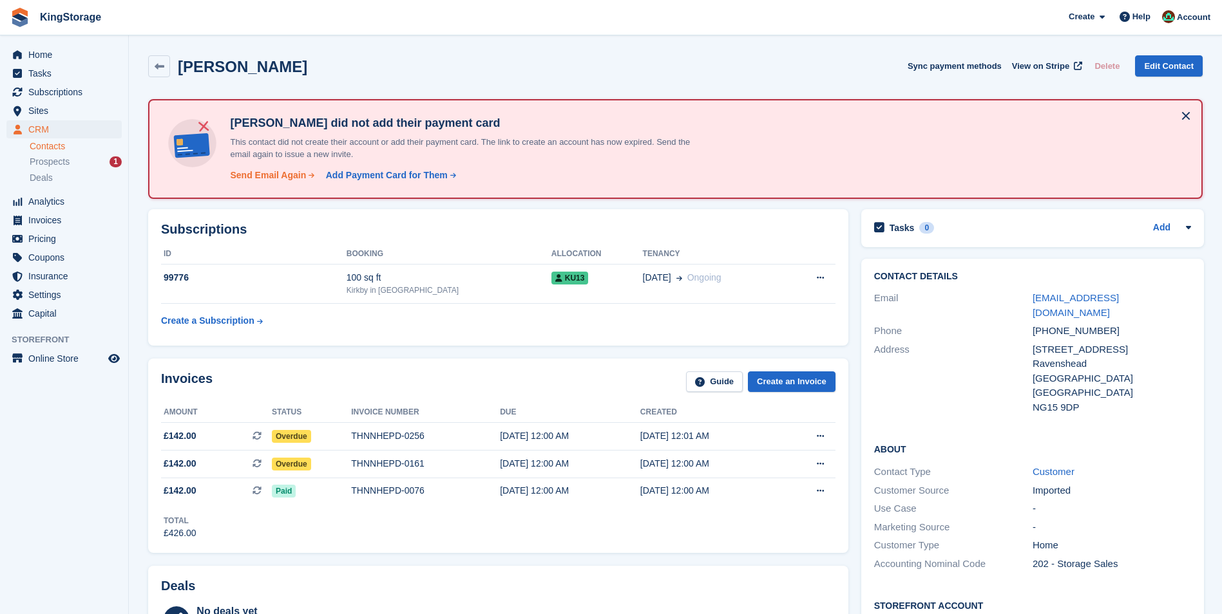
click at [269, 173] on div "Send Email Again" at bounding box center [268, 176] width 76 height 14
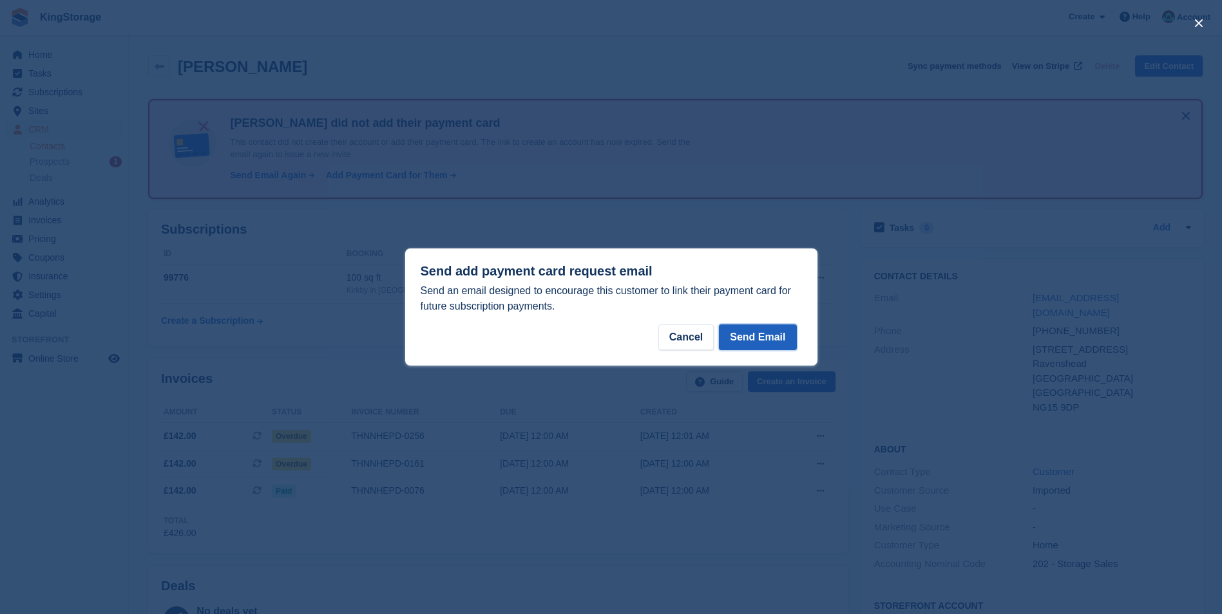
click at [773, 334] on button "Send Email" at bounding box center [757, 338] width 77 height 26
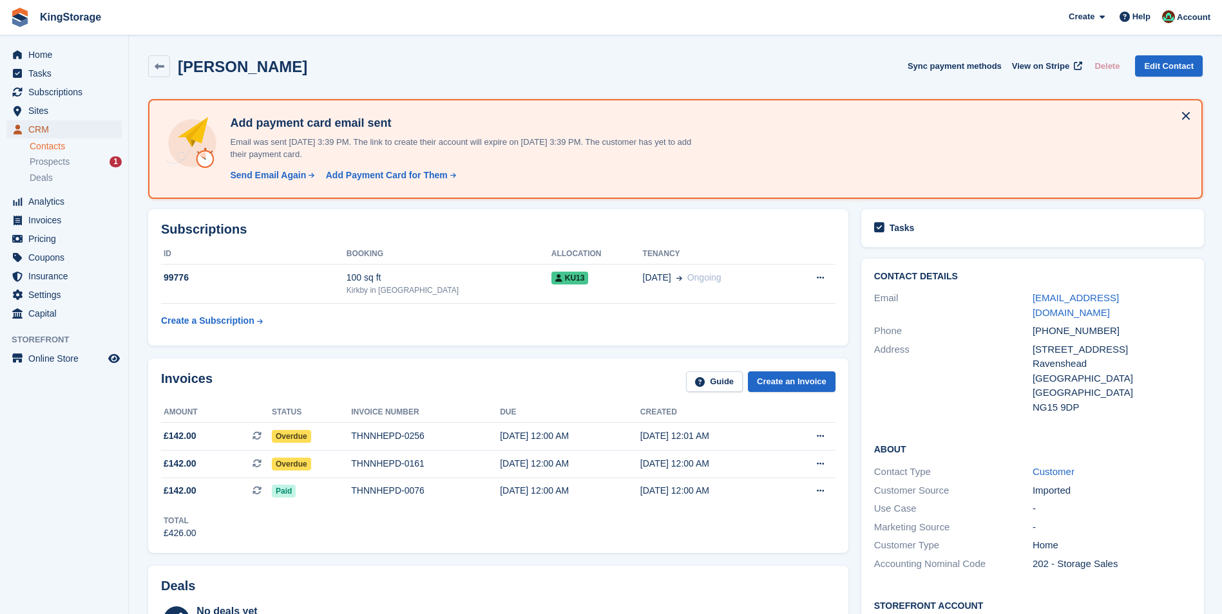
click at [35, 132] on span "CRM" at bounding box center [66, 129] width 77 height 18
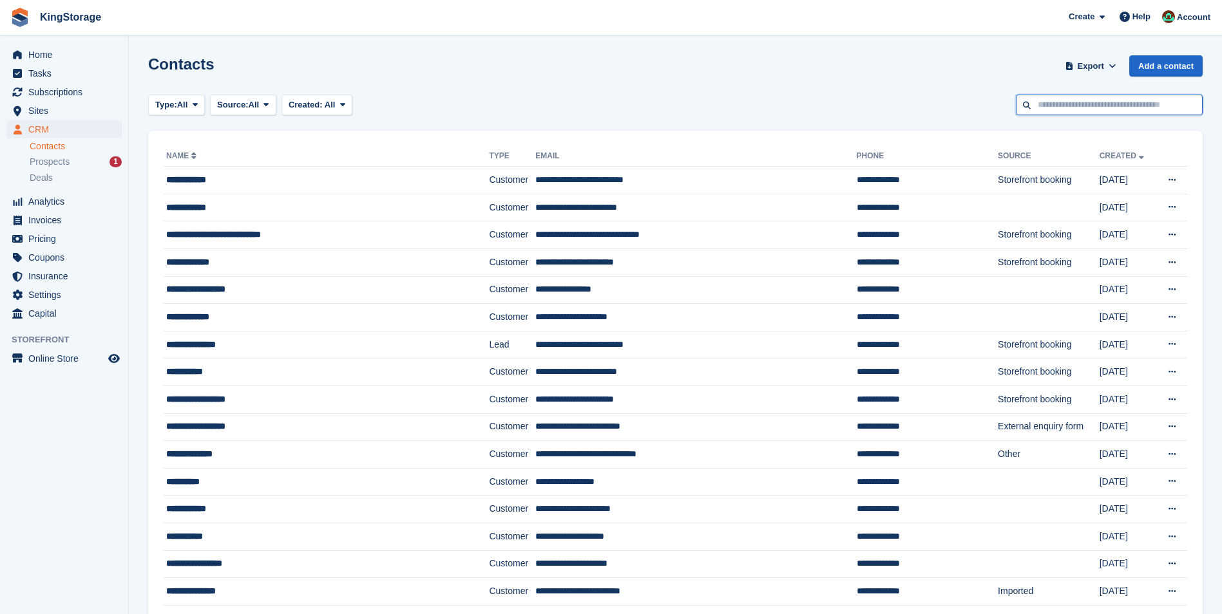
click at [1106, 106] on input "text" at bounding box center [1108, 105] width 187 height 21
type input "*****"
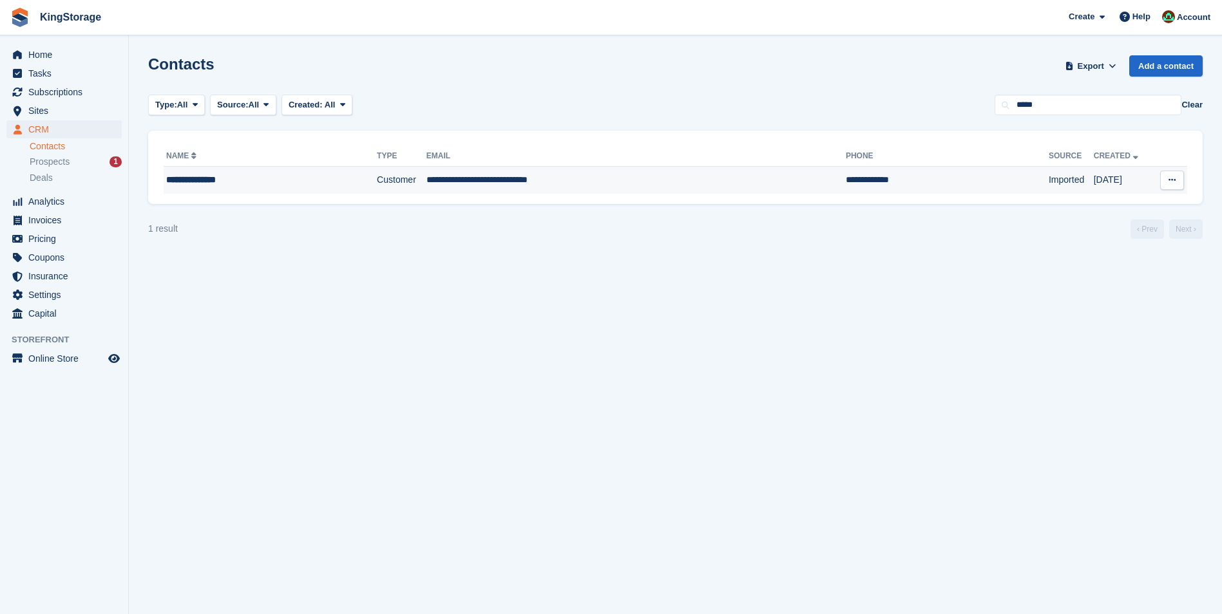
click at [429, 184] on td "**********" at bounding box center [635, 180] width 419 height 27
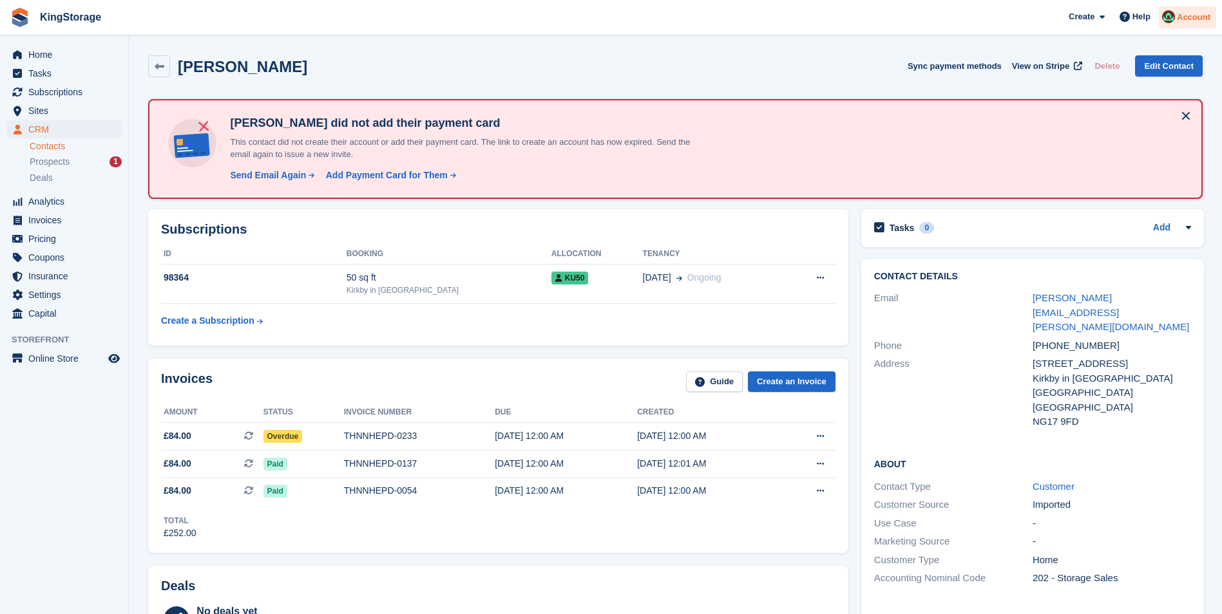
click at [1183, 16] on span "Account" at bounding box center [1192, 17] width 33 height 13
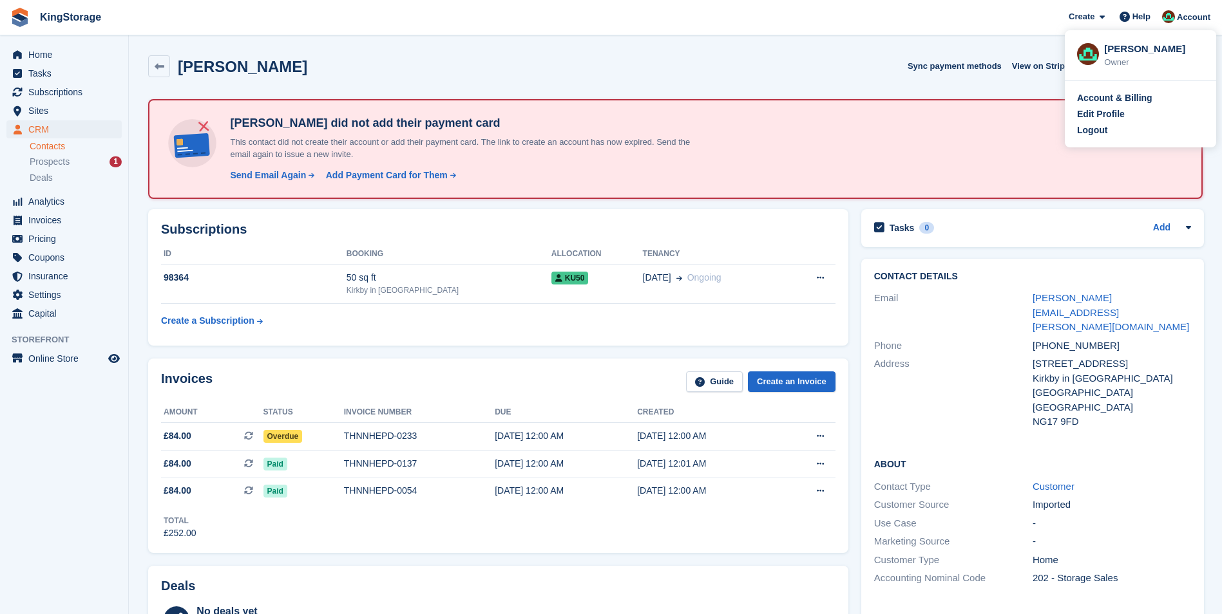
drag, startPoint x: 1081, startPoint y: 131, endPoint x: 1069, endPoint y: 131, distance: 12.3
click at [1081, 131] on div "Logout" at bounding box center [1092, 131] width 30 height 14
